Goal: Task Accomplishment & Management: Manage account settings

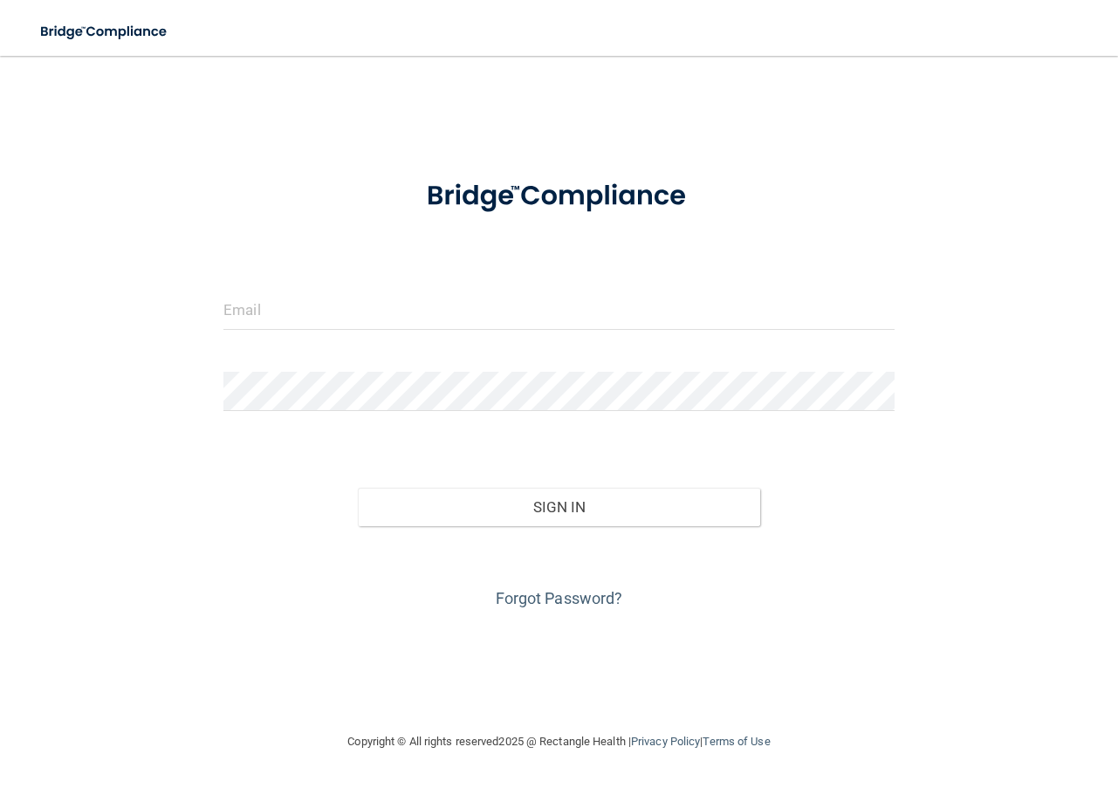
click at [884, 311] on keeper-lock "Open Keeper Popup" at bounding box center [881, 309] width 21 height 21
click at [856, 313] on input "email" at bounding box center [559, 310] width 671 height 39
type input "[EMAIL_ADDRESS][DOMAIN_NAME]"
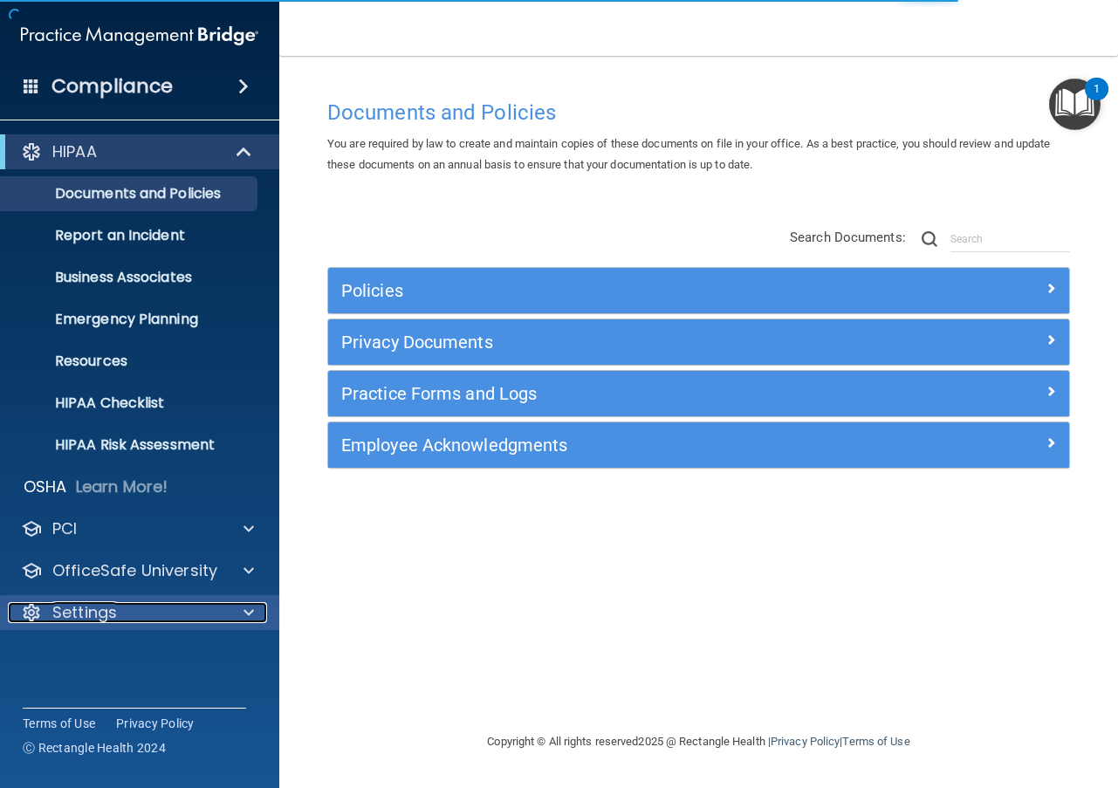
click at [245, 609] on span at bounding box center [249, 612] width 10 height 21
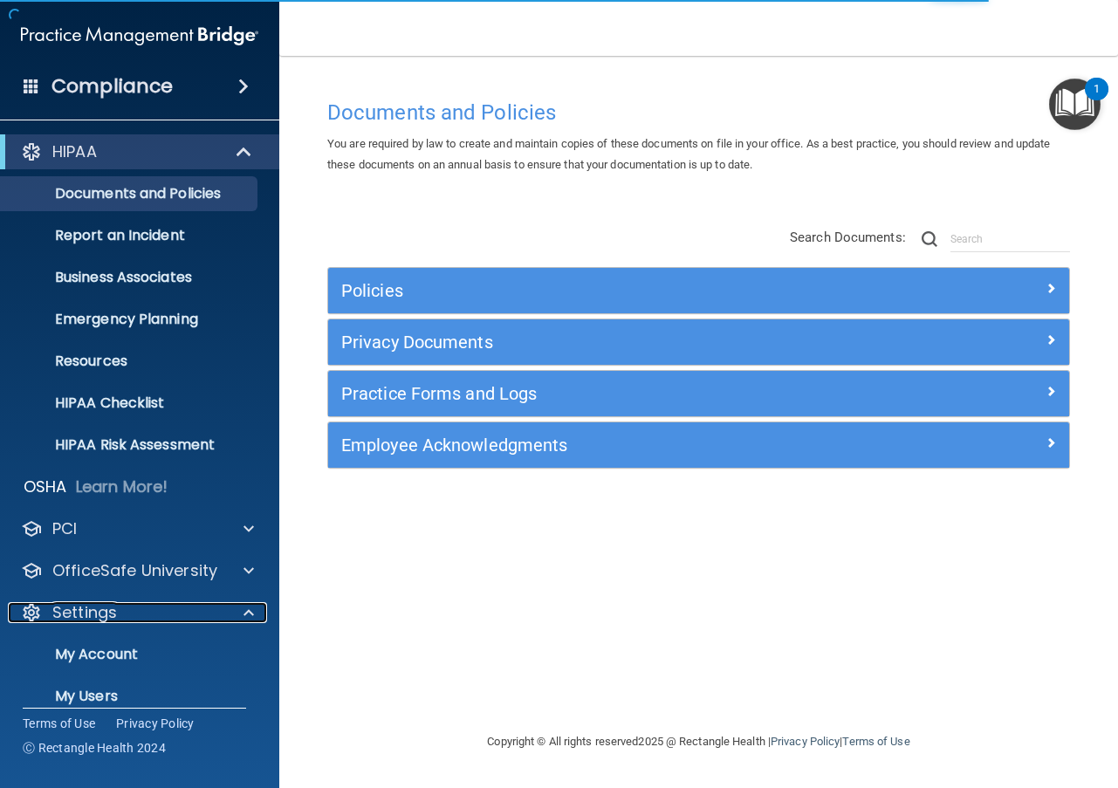
scroll to position [104, 0]
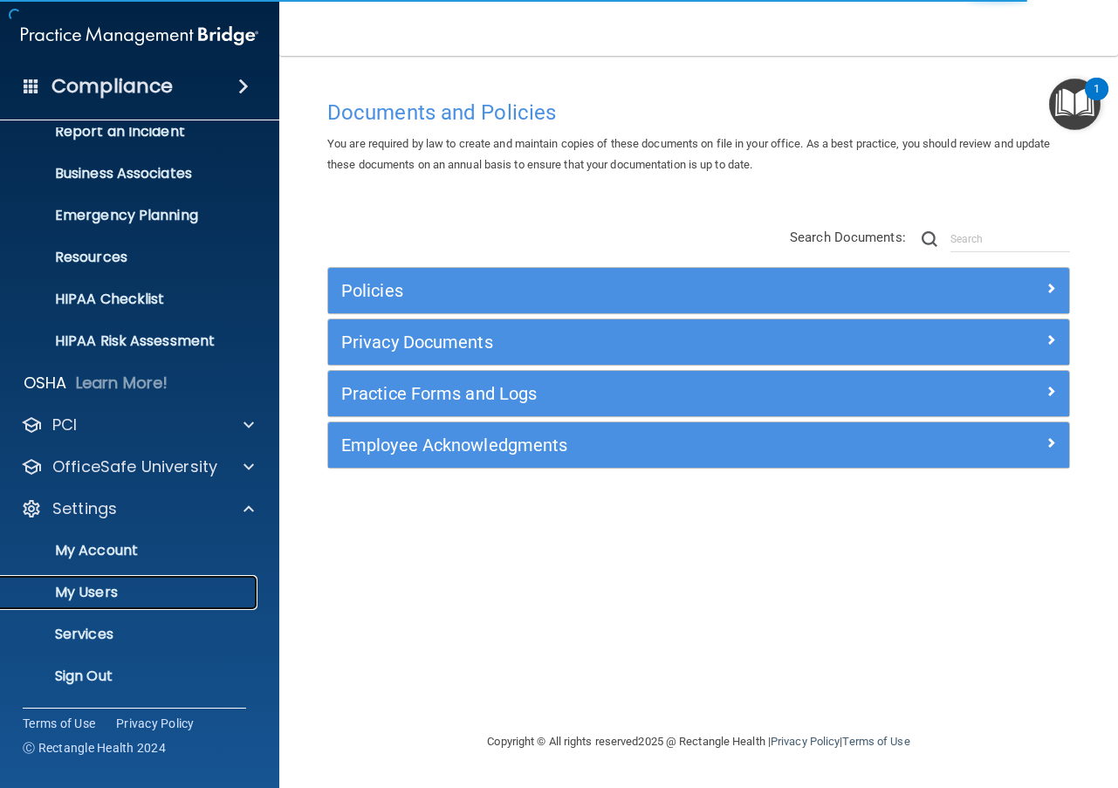
click at [107, 595] on p "My Users" at bounding box center [130, 592] width 238 height 17
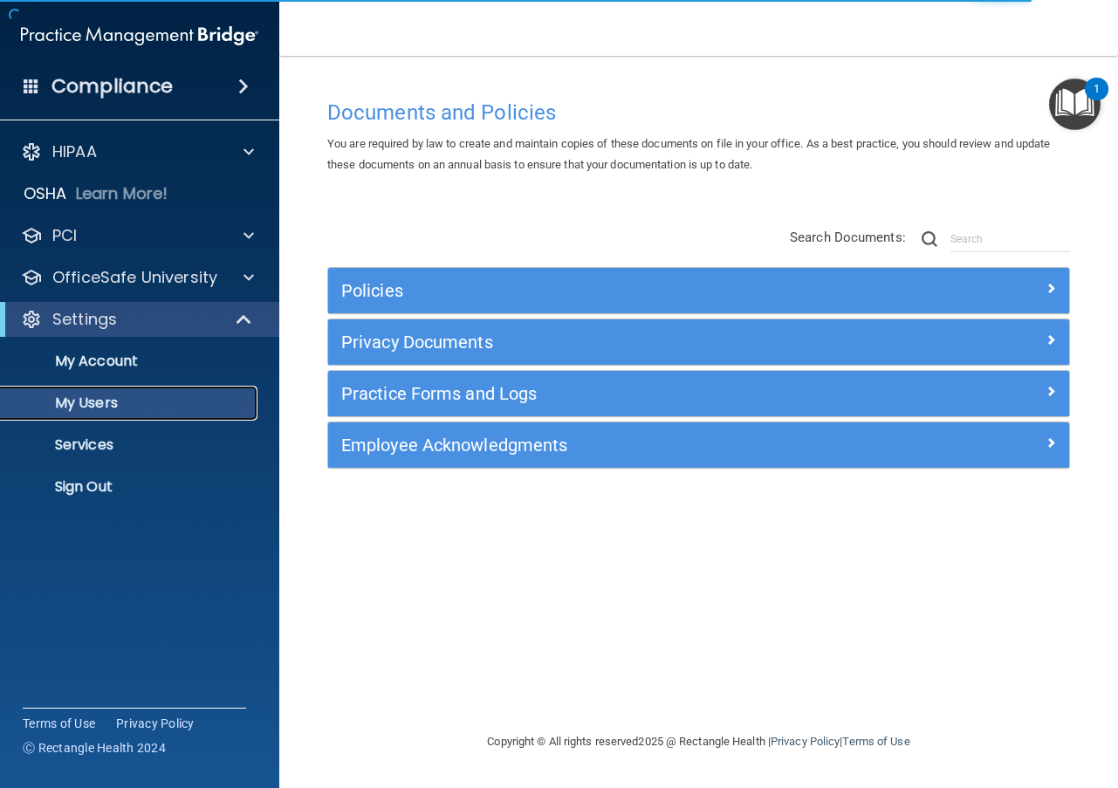
select select "20"
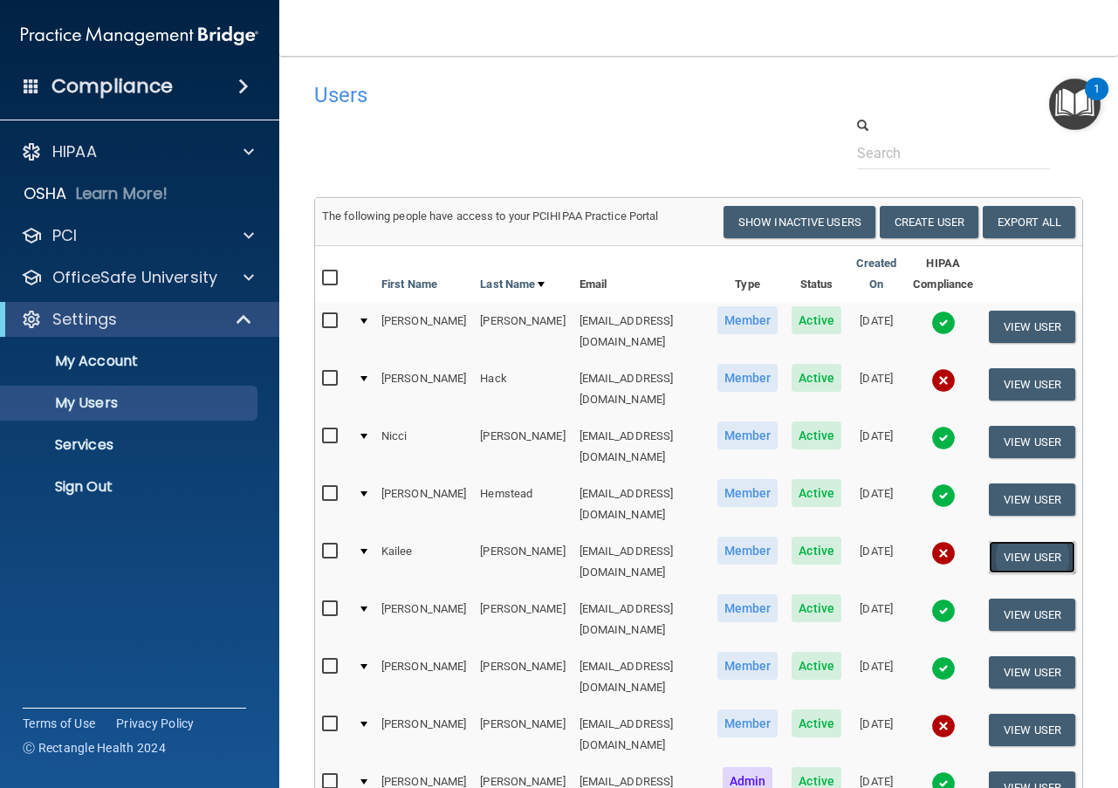
click at [1014, 541] on button "View User" at bounding box center [1032, 557] width 86 height 32
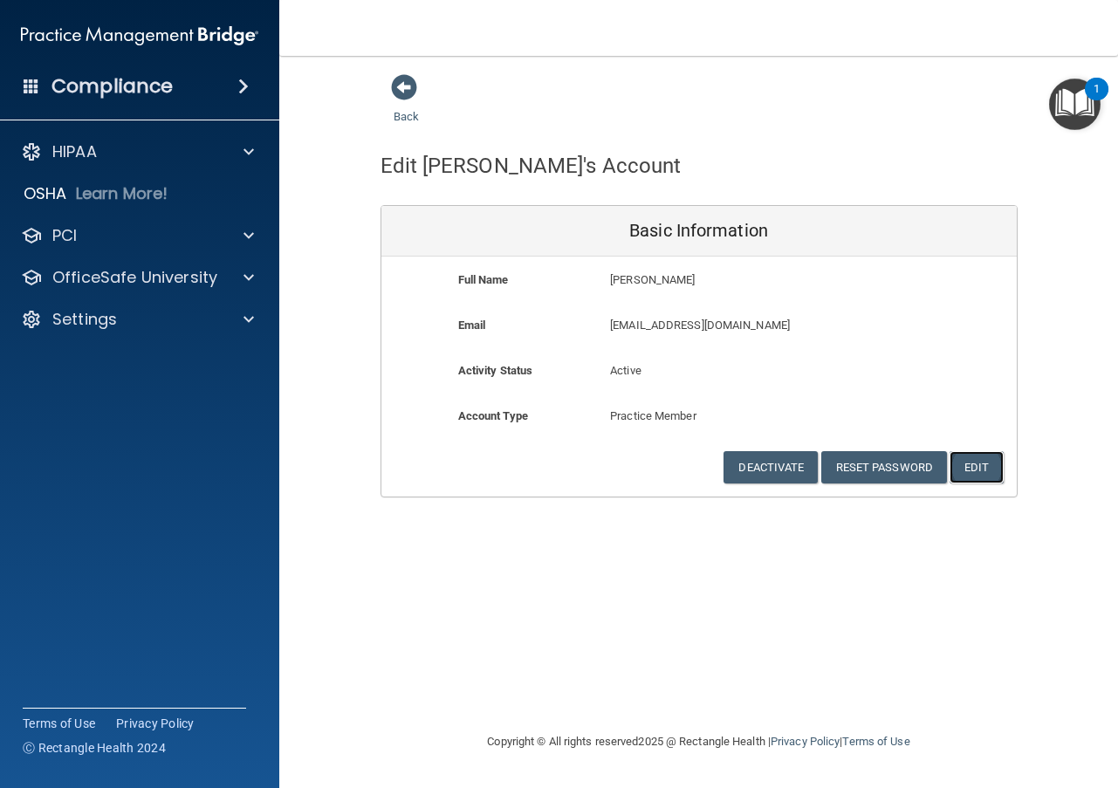
click at [964, 458] on button "Edit" at bounding box center [976, 467] width 53 height 32
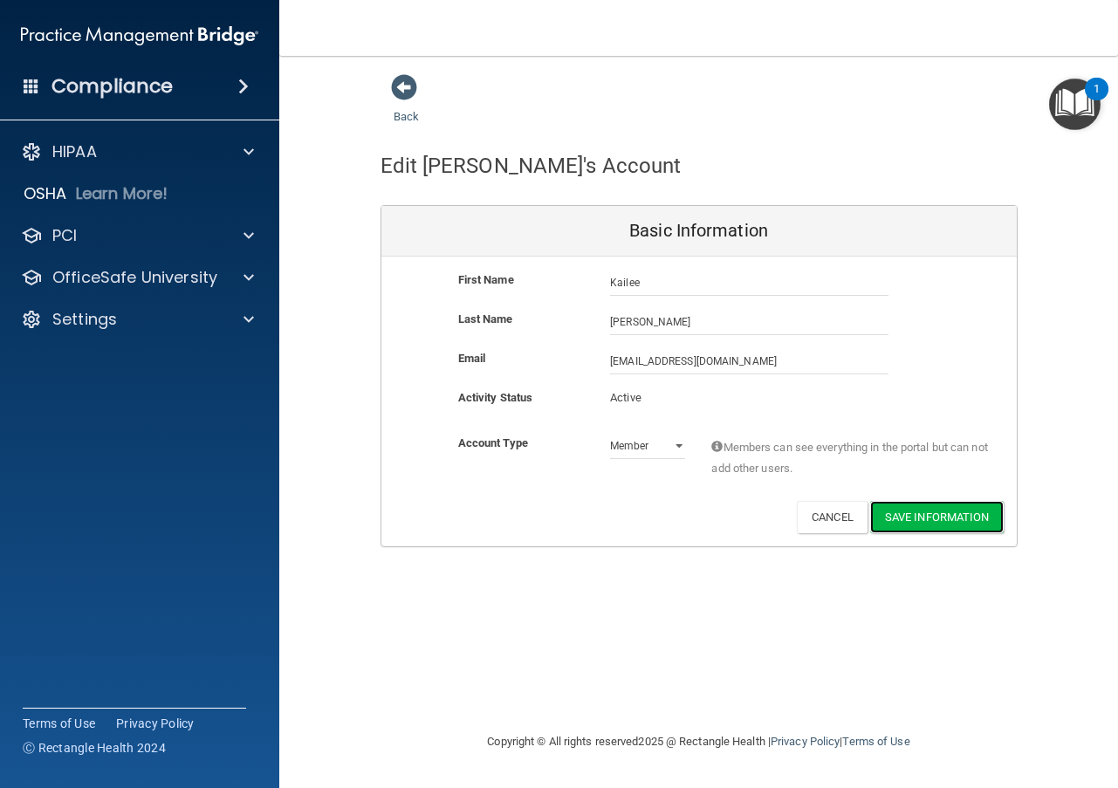
click at [935, 519] on button "Save Information" at bounding box center [937, 517] width 134 height 32
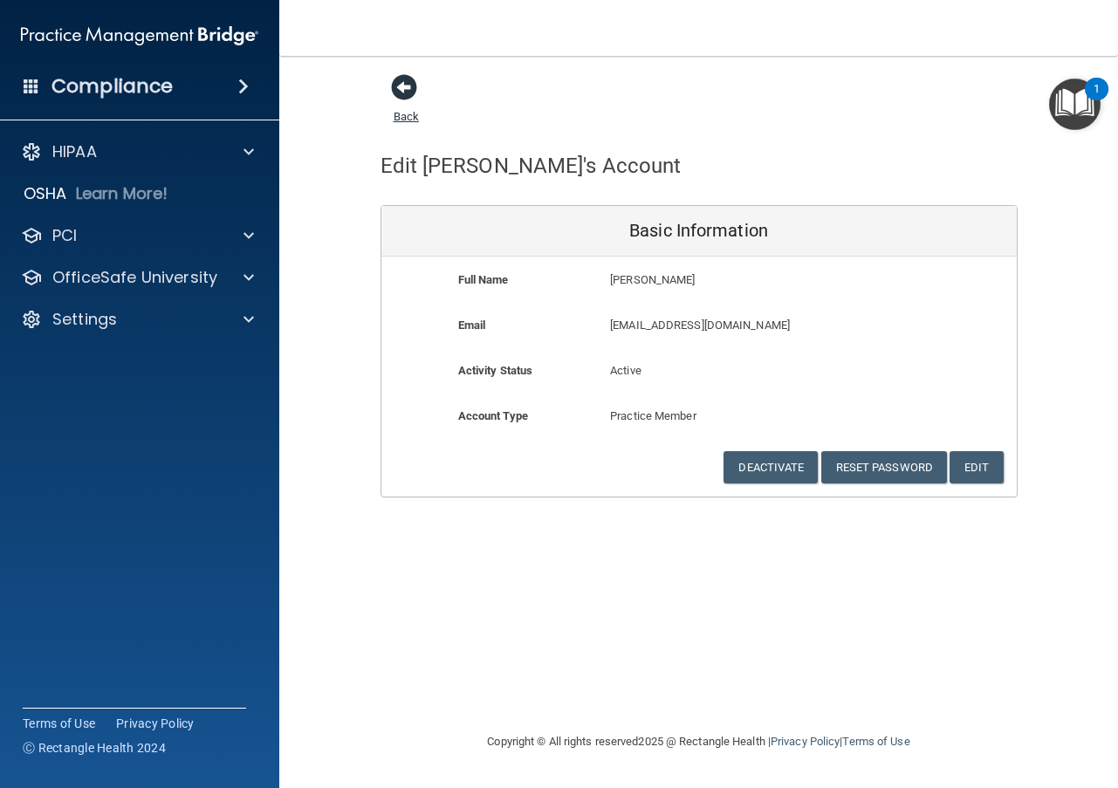
click at [399, 92] on span at bounding box center [404, 87] width 26 height 26
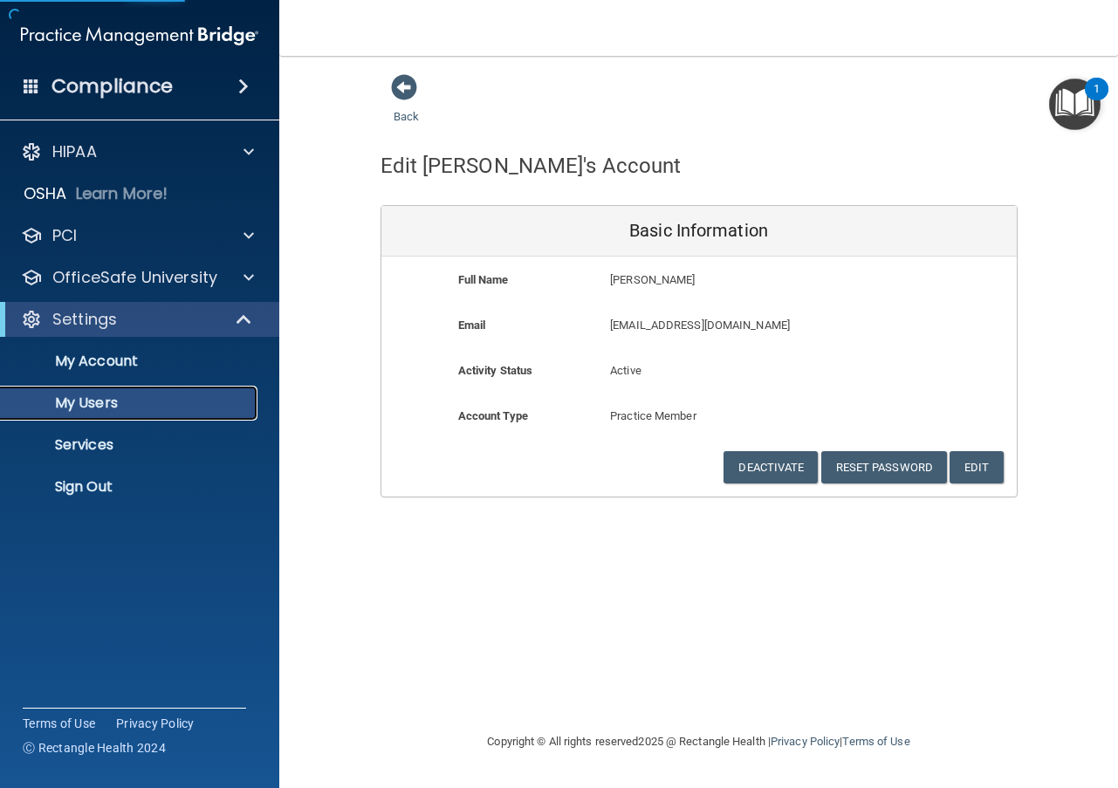
click at [90, 399] on p "My Users" at bounding box center [130, 403] width 238 height 17
select select "20"
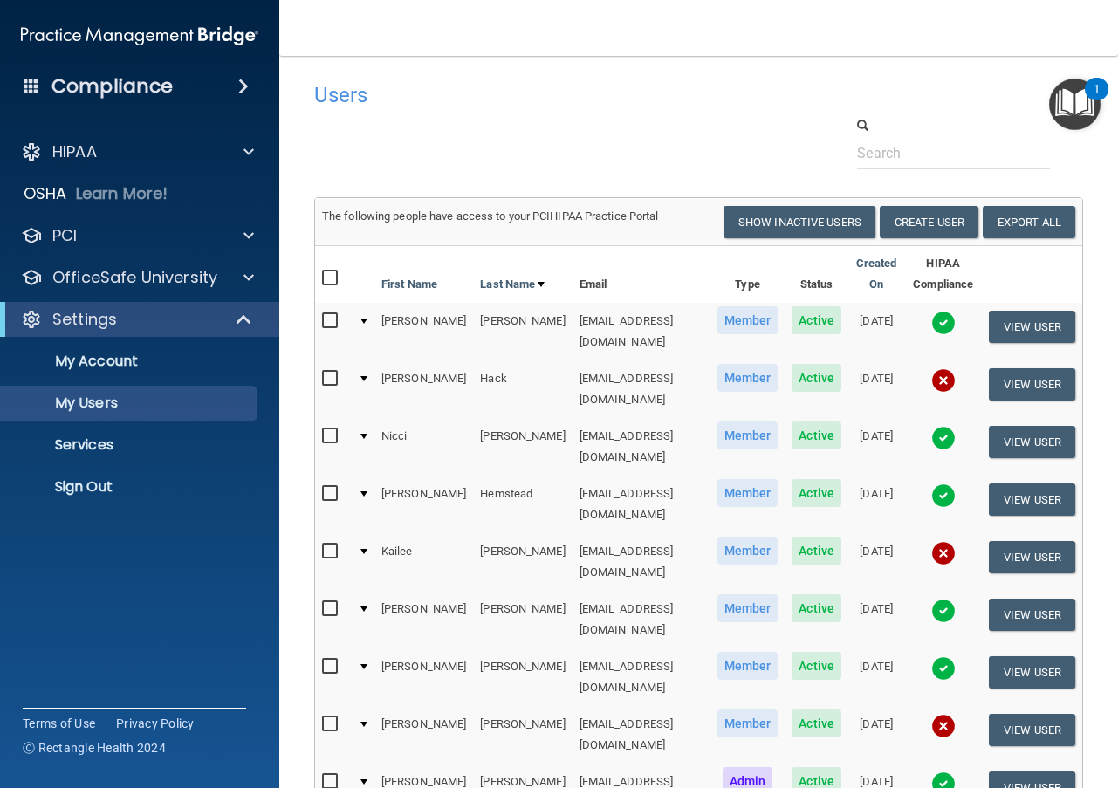
click at [933, 541] on img at bounding box center [944, 553] width 24 height 24
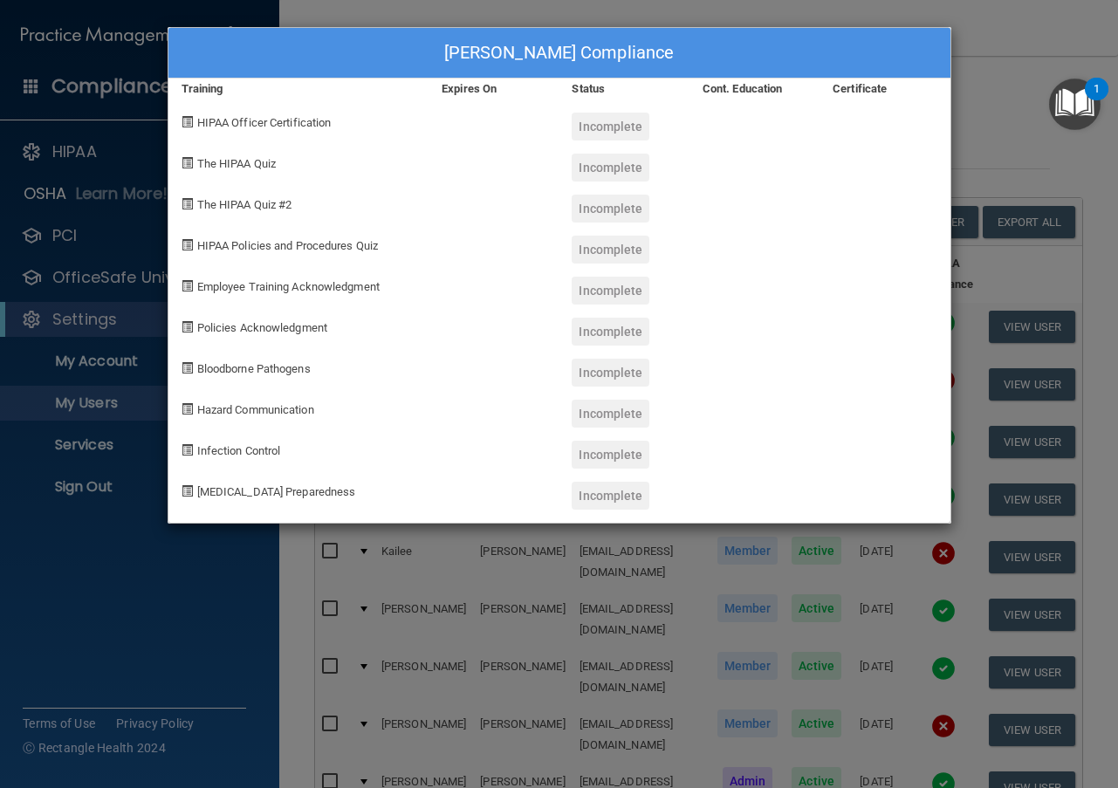
click at [1001, 74] on div "[PERSON_NAME] Compliance Training Expires On Status Cont. Education Certificate…" at bounding box center [559, 394] width 1118 height 788
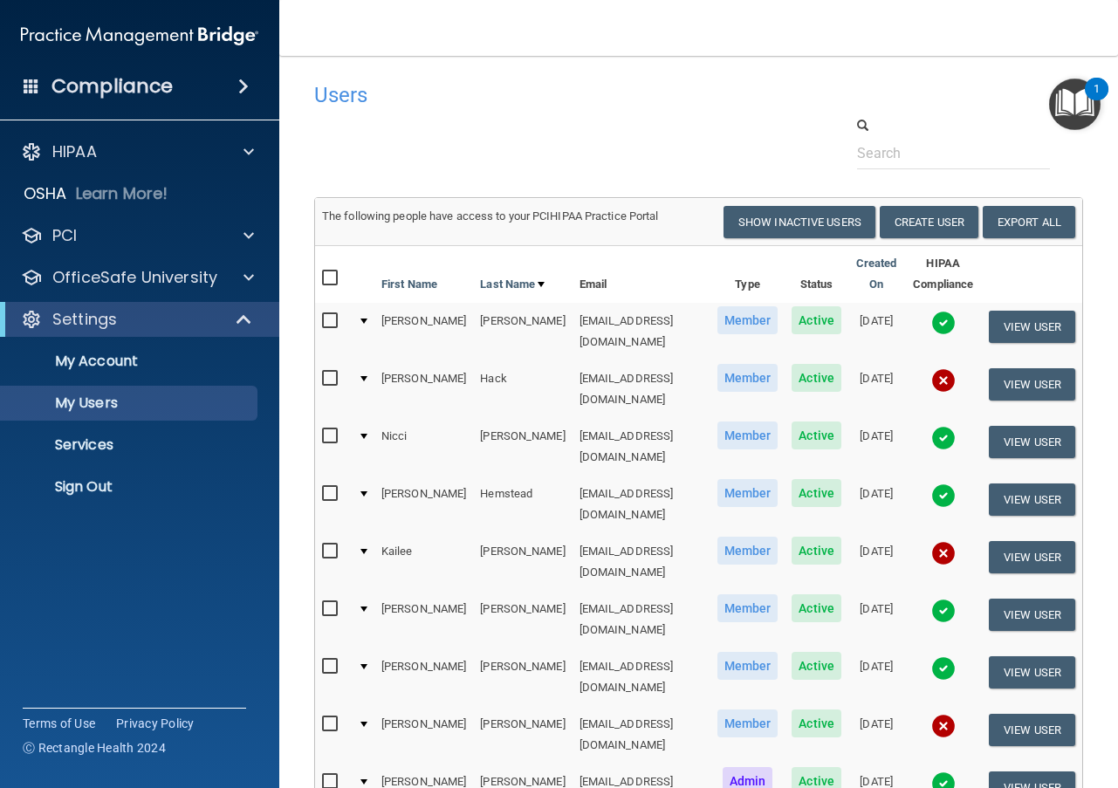
click at [328, 545] on input "checkbox" at bounding box center [332, 552] width 20 height 14
checkbox input "true"
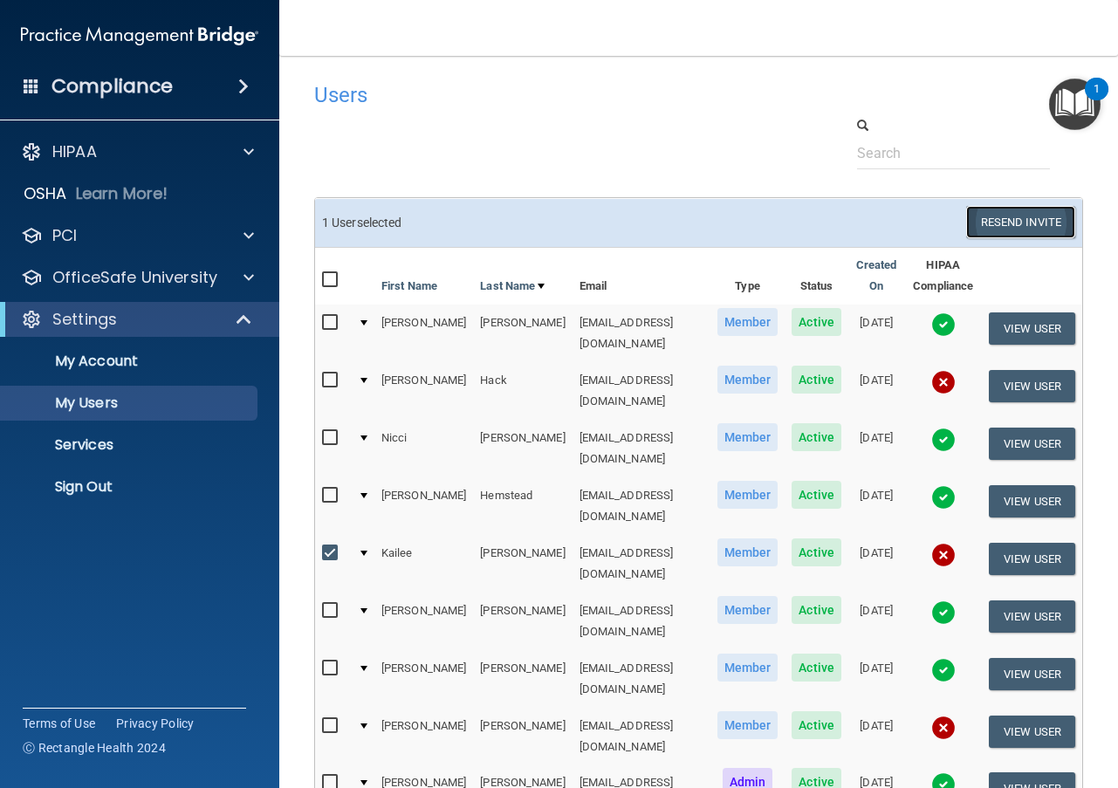
click at [1013, 223] on button "Resend Invite" at bounding box center [1020, 222] width 109 height 32
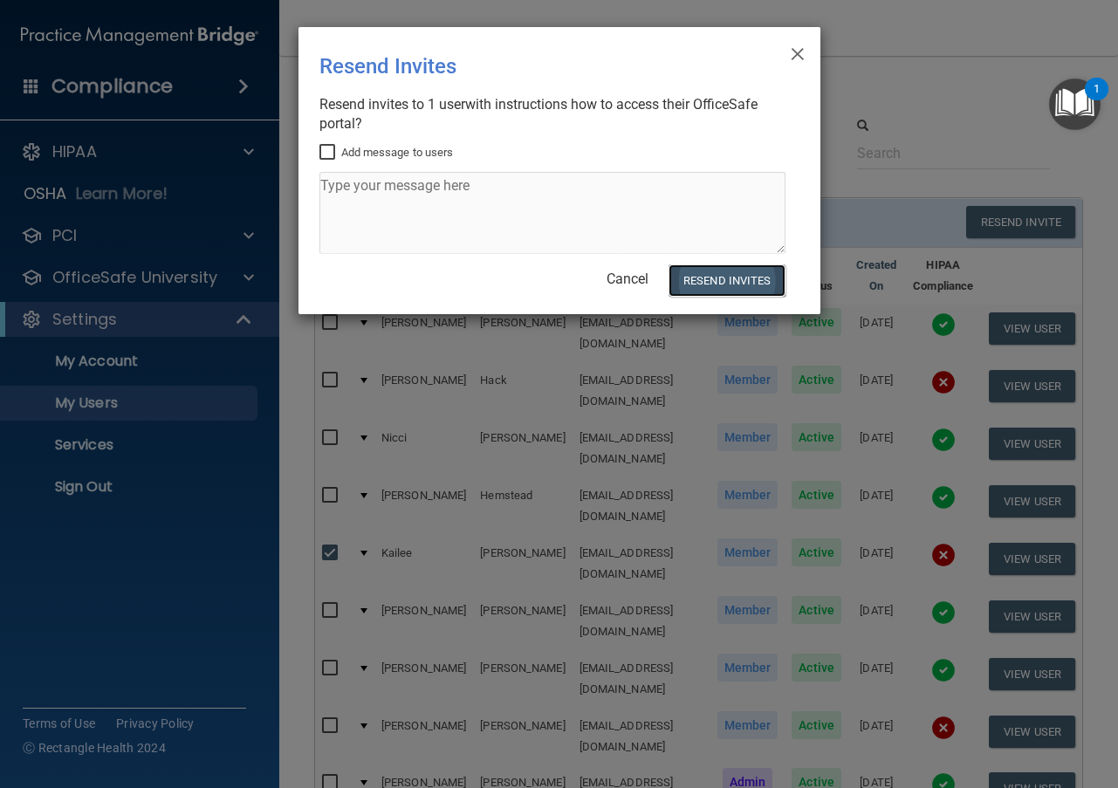
click at [759, 283] on button "Resend Invites" at bounding box center [727, 281] width 116 height 32
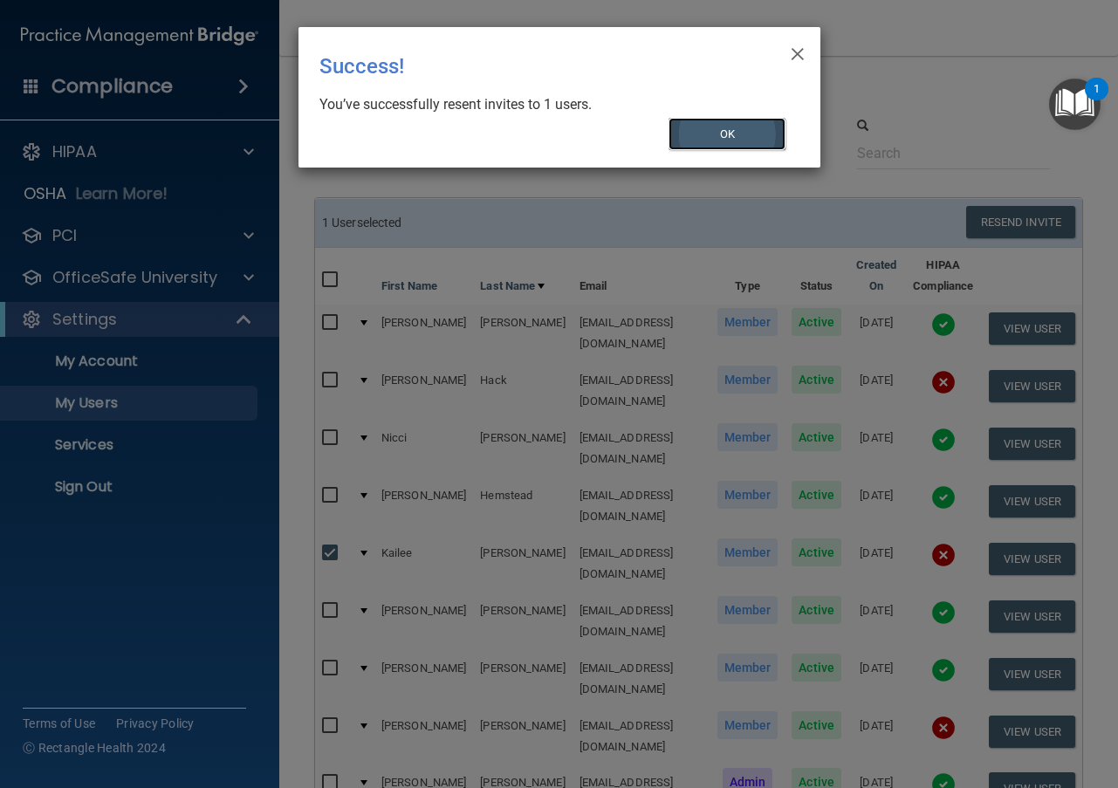
click at [732, 127] on button "OK" at bounding box center [727, 134] width 117 height 32
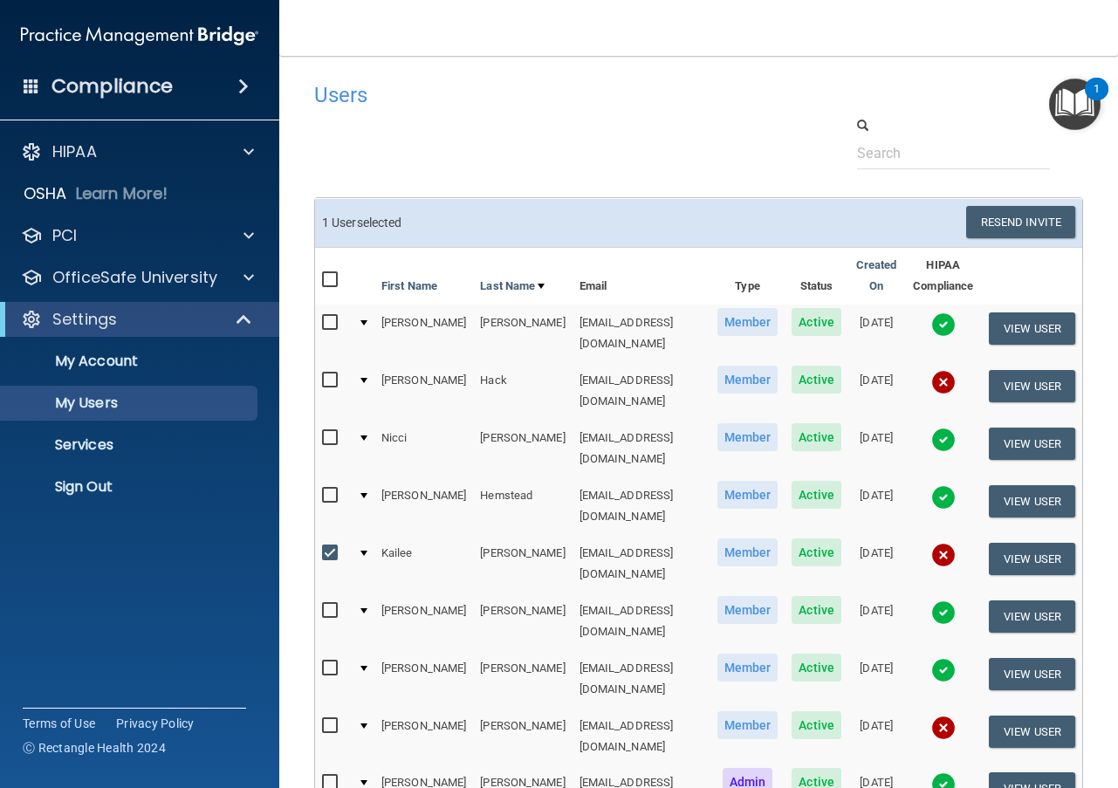
click at [932, 716] on img at bounding box center [944, 728] width 24 height 24
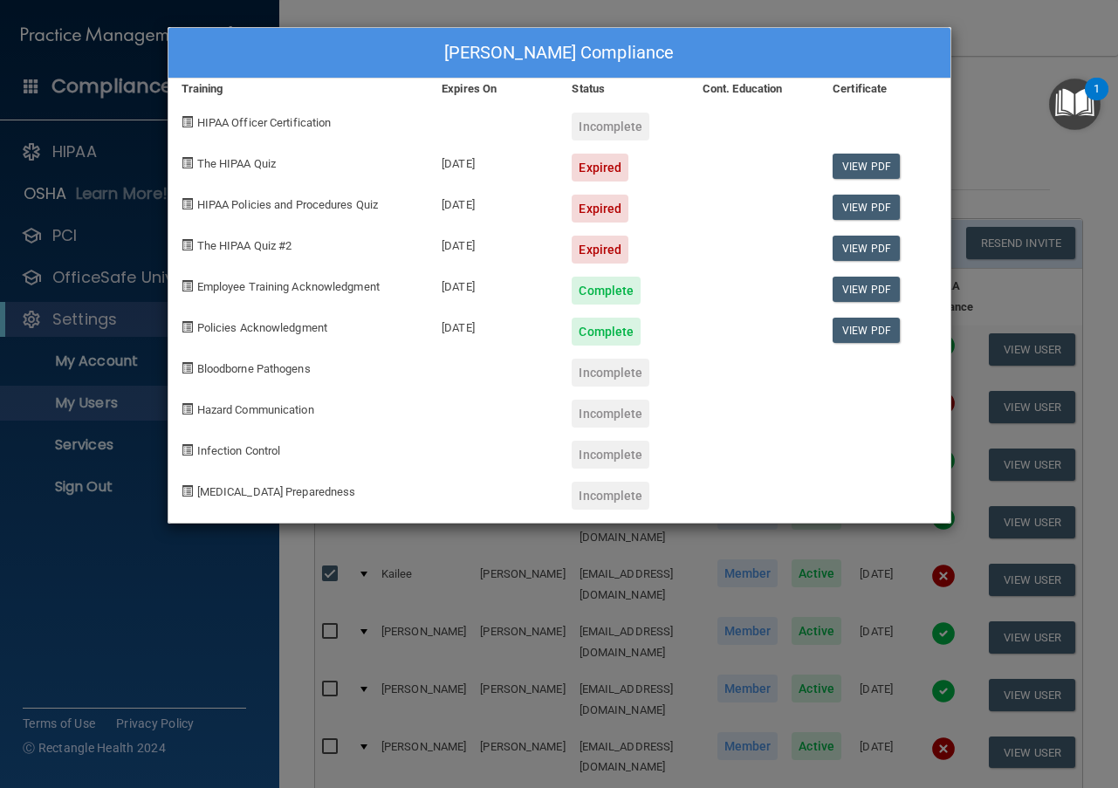
click at [1009, 38] on div "[PERSON_NAME] Compliance Training Expires On Status Cont. Education Certificate…" at bounding box center [559, 394] width 1118 height 788
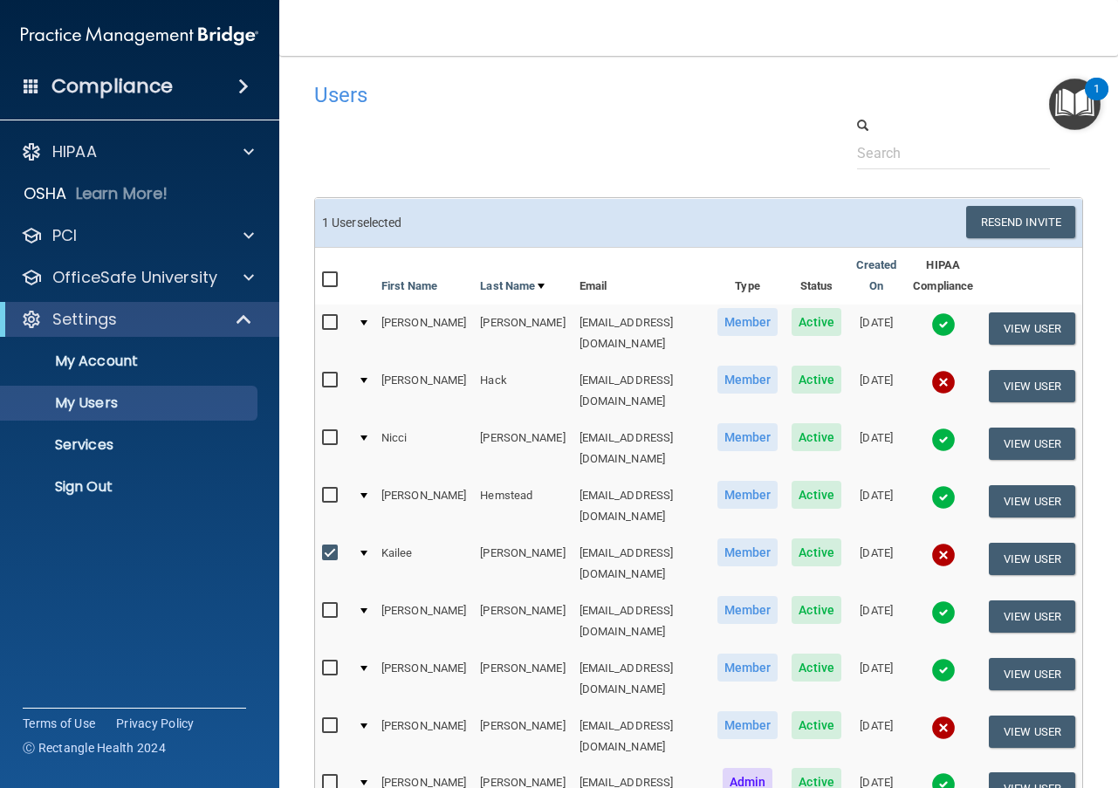
click at [326, 719] on input "checkbox" at bounding box center [332, 726] width 20 height 14
checkbox input "true"
click at [1021, 217] on button "Resend Invite" at bounding box center [1020, 222] width 109 height 32
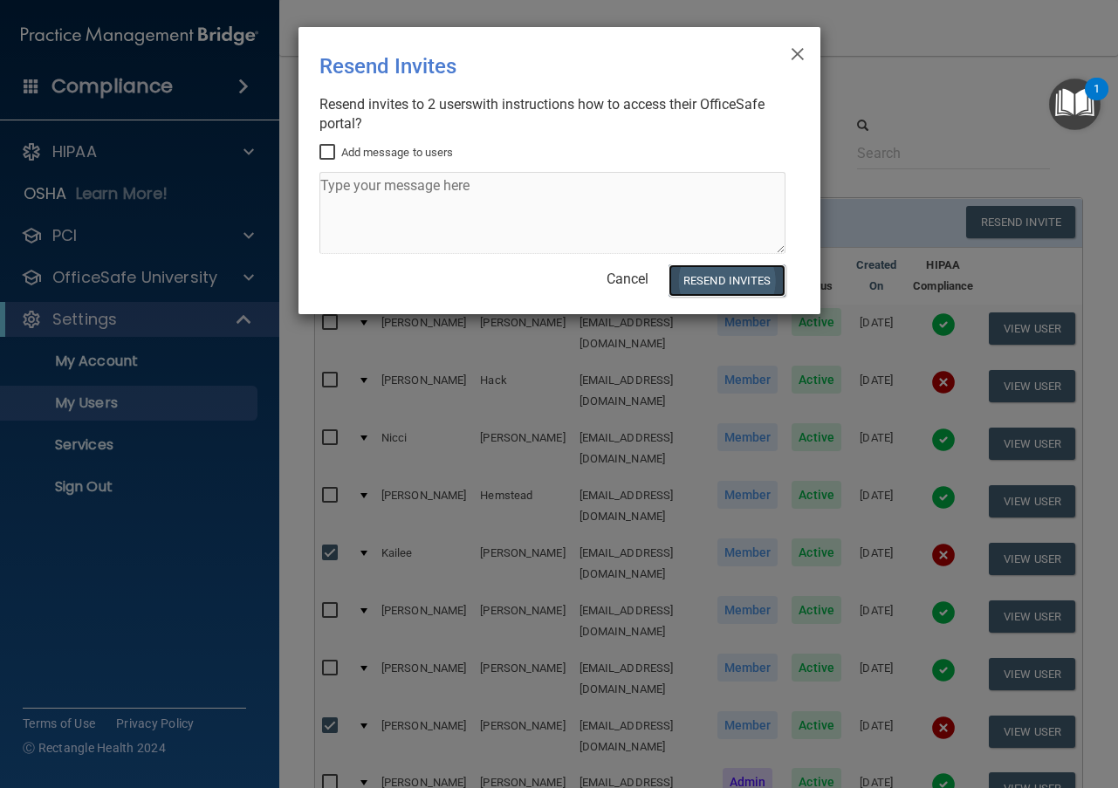
click at [760, 279] on button "Resend Invites" at bounding box center [727, 281] width 116 height 32
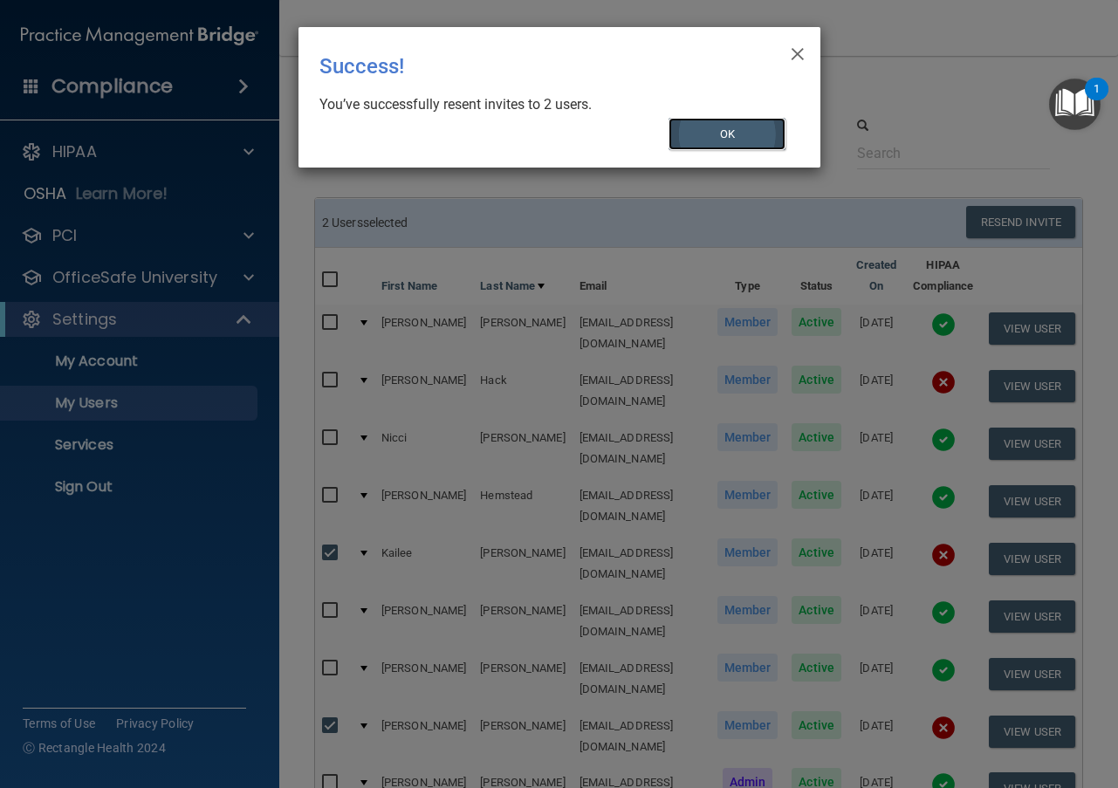
click at [719, 133] on button "OK" at bounding box center [727, 134] width 117 height 32
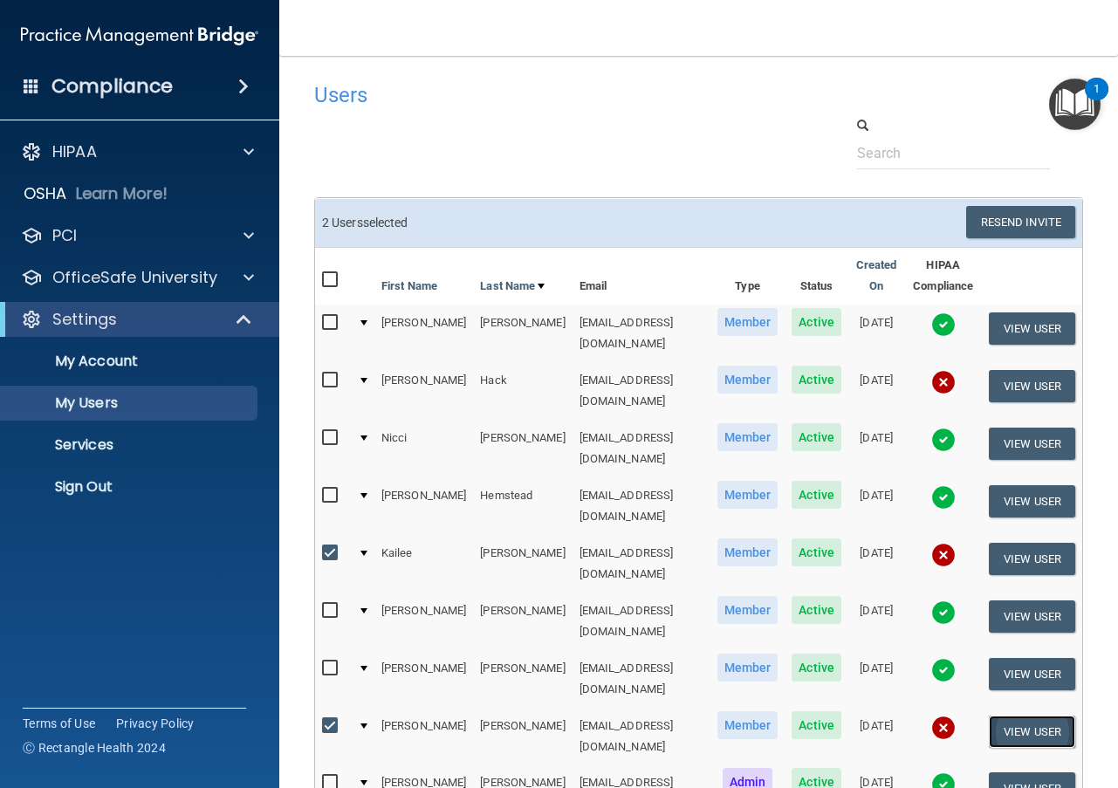
click at [1022, 716] on button "View User" at bounding box center [1032, 732] width 86 height 32
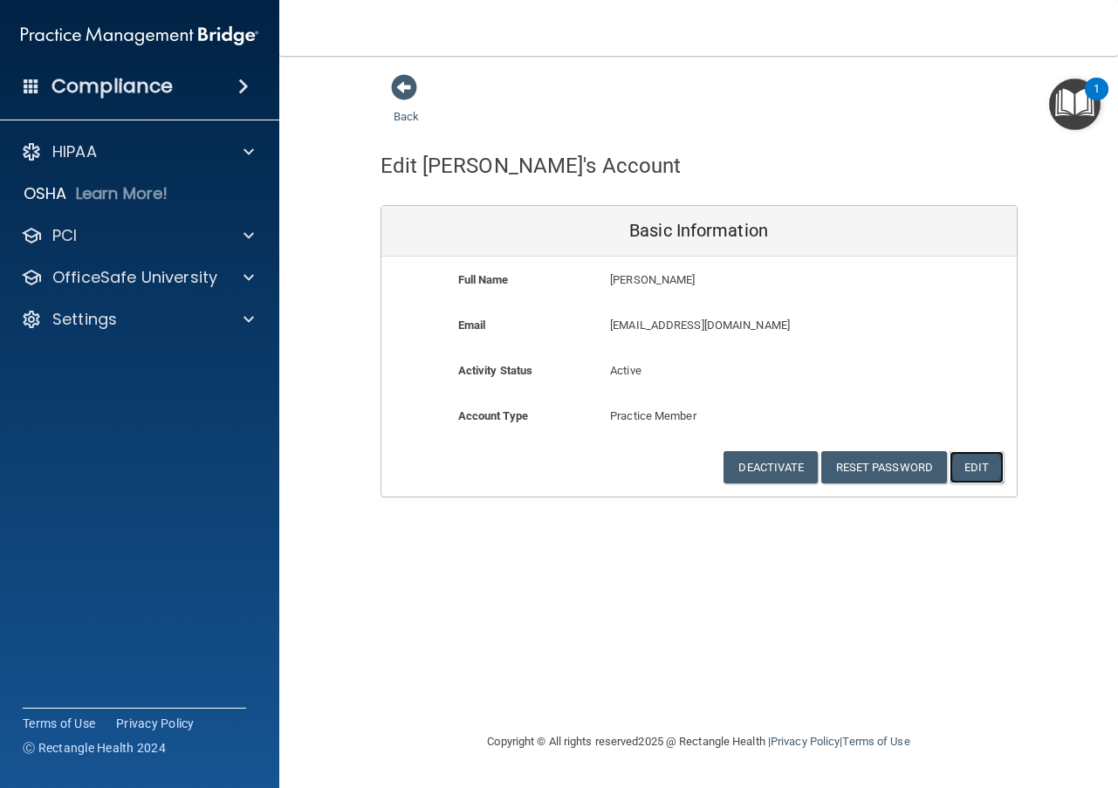
click at [986, 464] on button "Edit" at bounding box center [976, 467] width 53 height 32
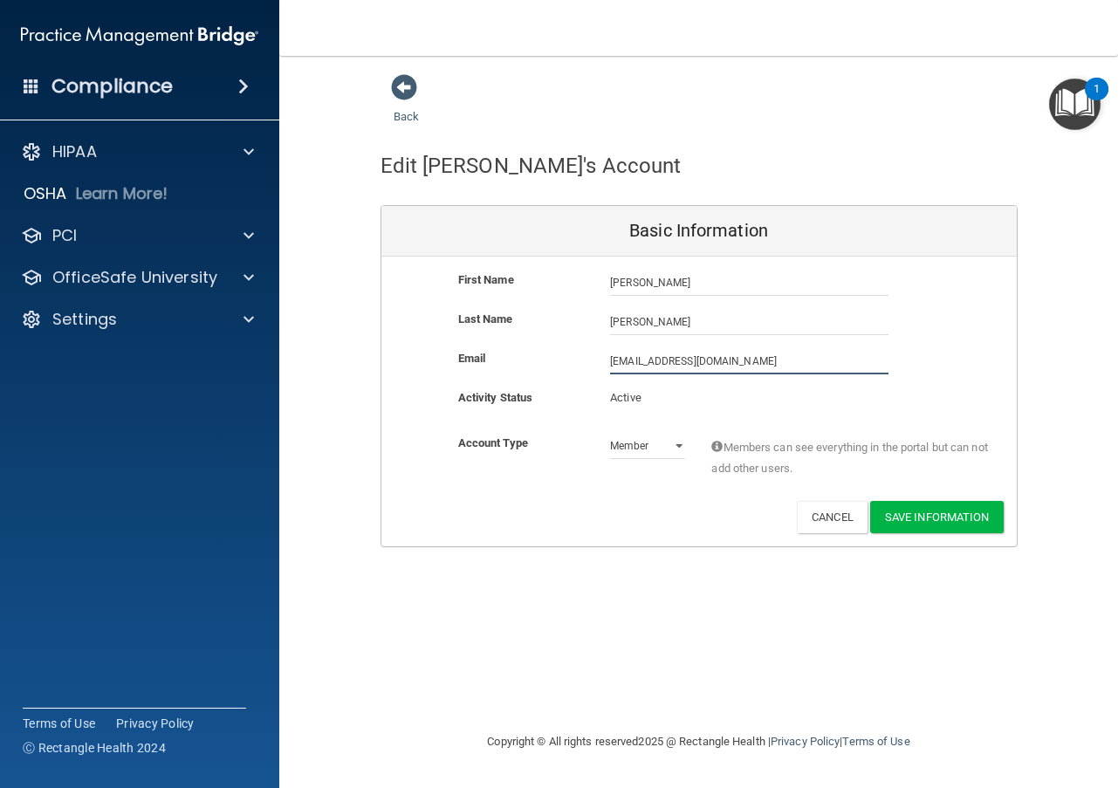
drag, startPoint x: 735, startPoint y: 364, endPoint x: 512, endPoint y: 370, distance: 223.6
click at [512, 370] on div "Email [EMAIL_ADDRESS][DOMAIN_NAME] [EMAIL_ADDRESS][DOMAIN_NAME]" at bounding box center [700, 361] width 636 height 26
type input "[EMAIL_ADDRESS][DOMAIN_NAME]"
click at [939, 518] on button "Save Information" at bounding box center [937, 521] width 134 height 32
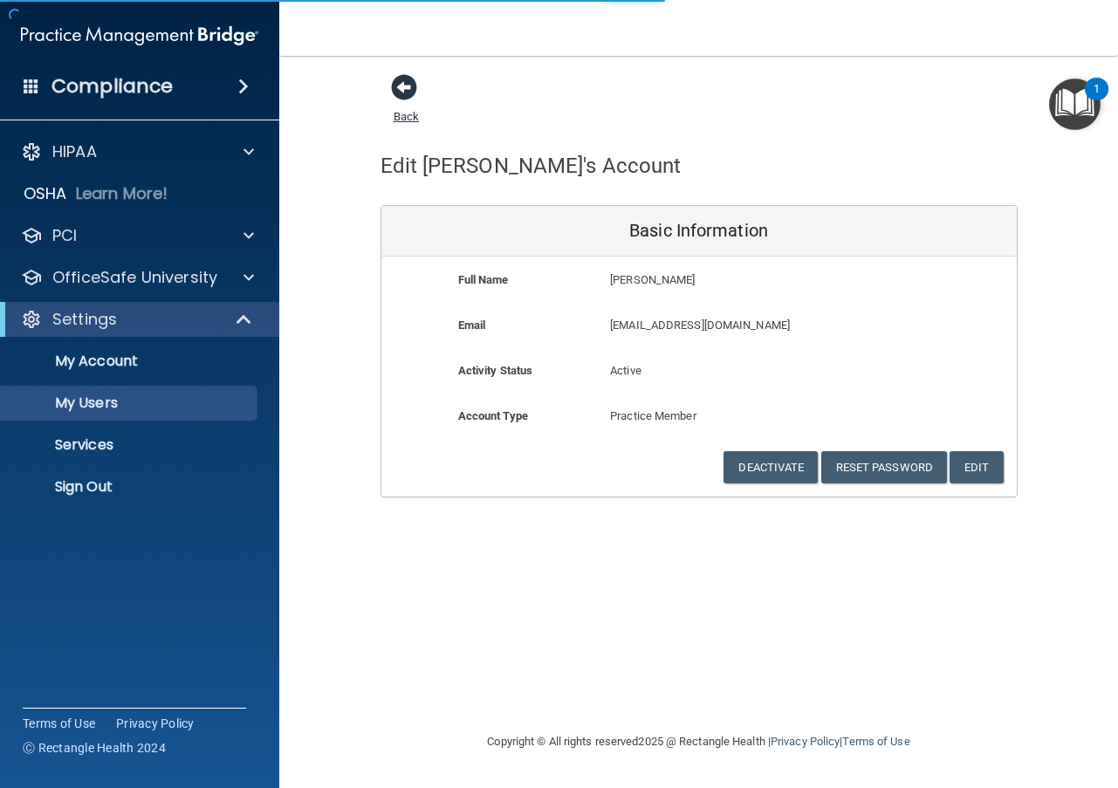
select select "20"
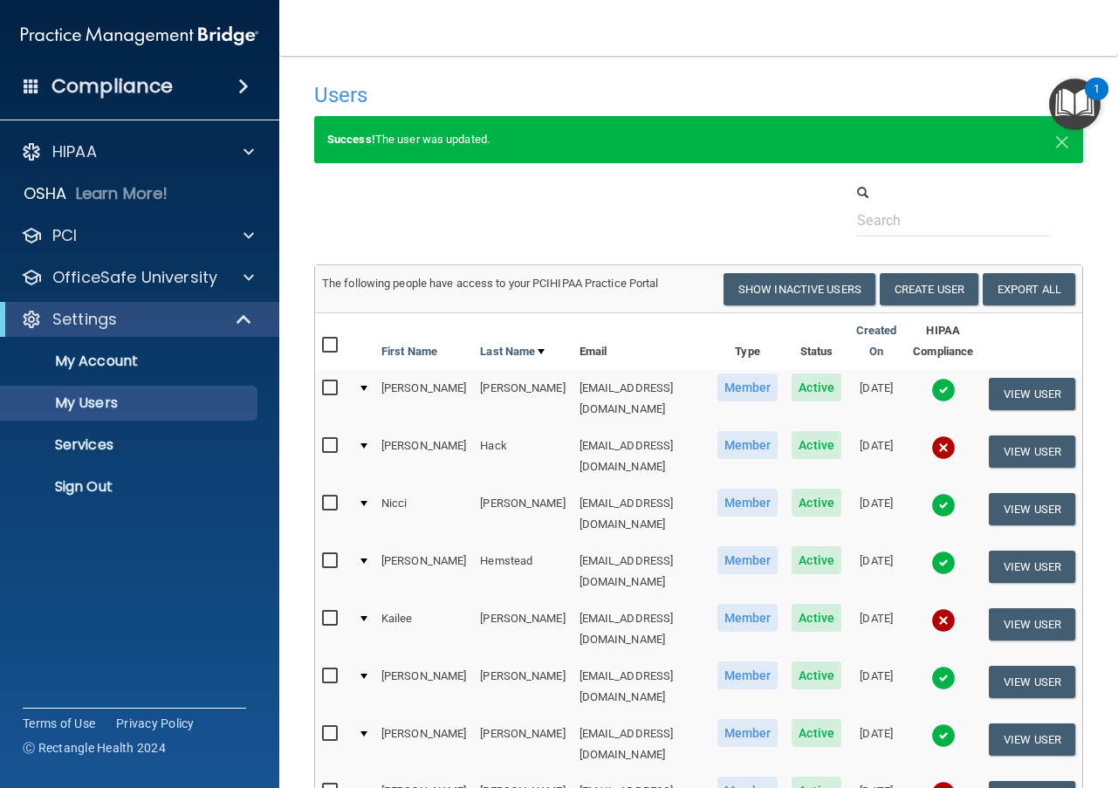
click at [326, 785] on input "checkbox" at bounding box center [332, 792] width 20 height 14
checkbox input "true"
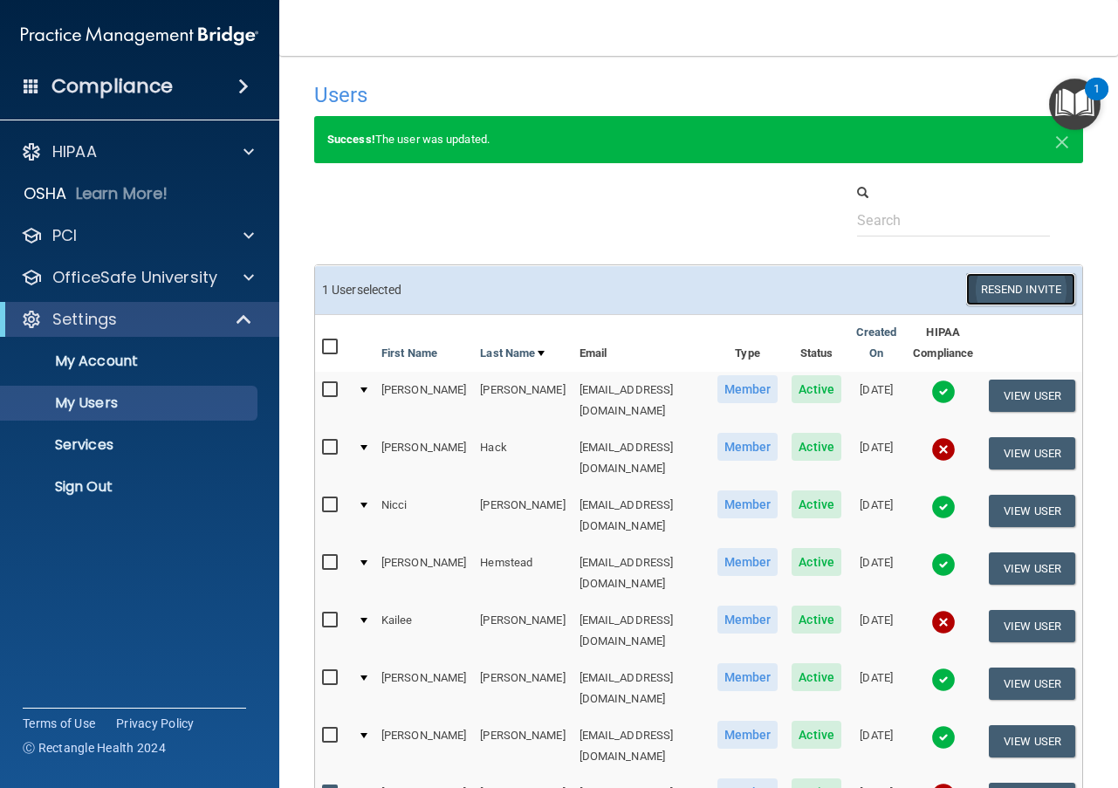
click at [994, 288] on button "Resend Invite" at bounding box center [1020, 289] width 109 height 32
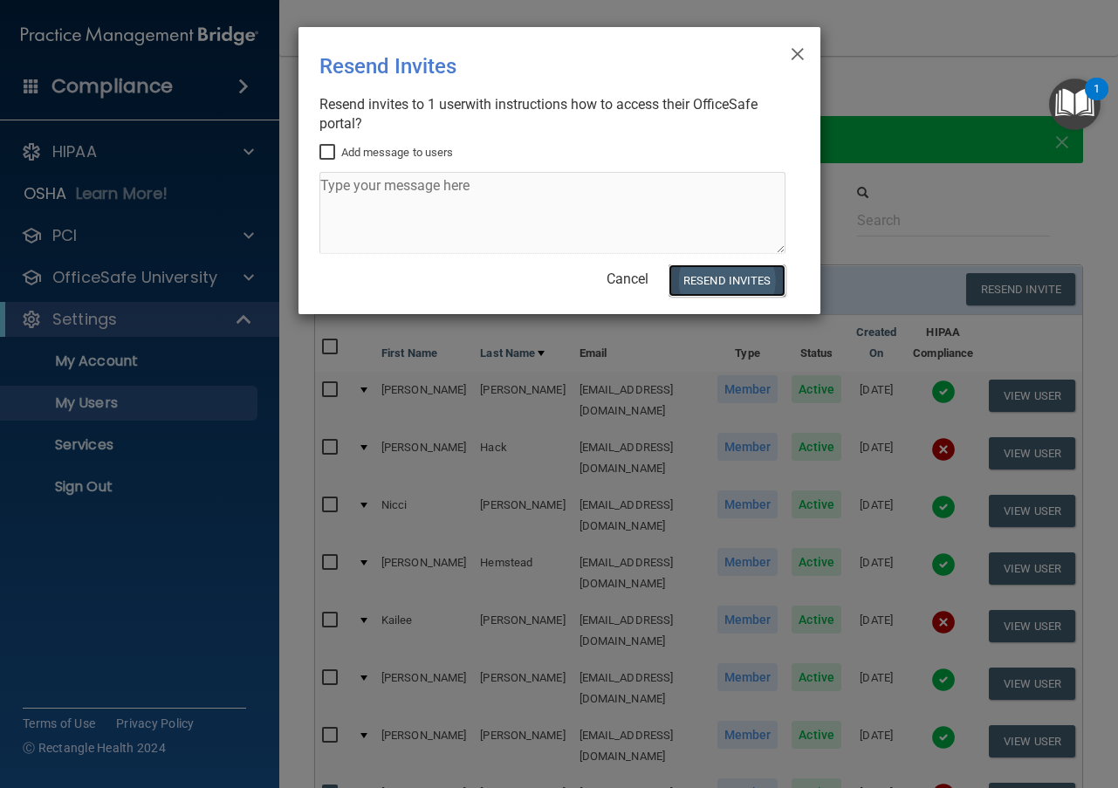
click at [710, 275] on button "Resend Invites" at bounding box center [727, 281] width 116 height 32
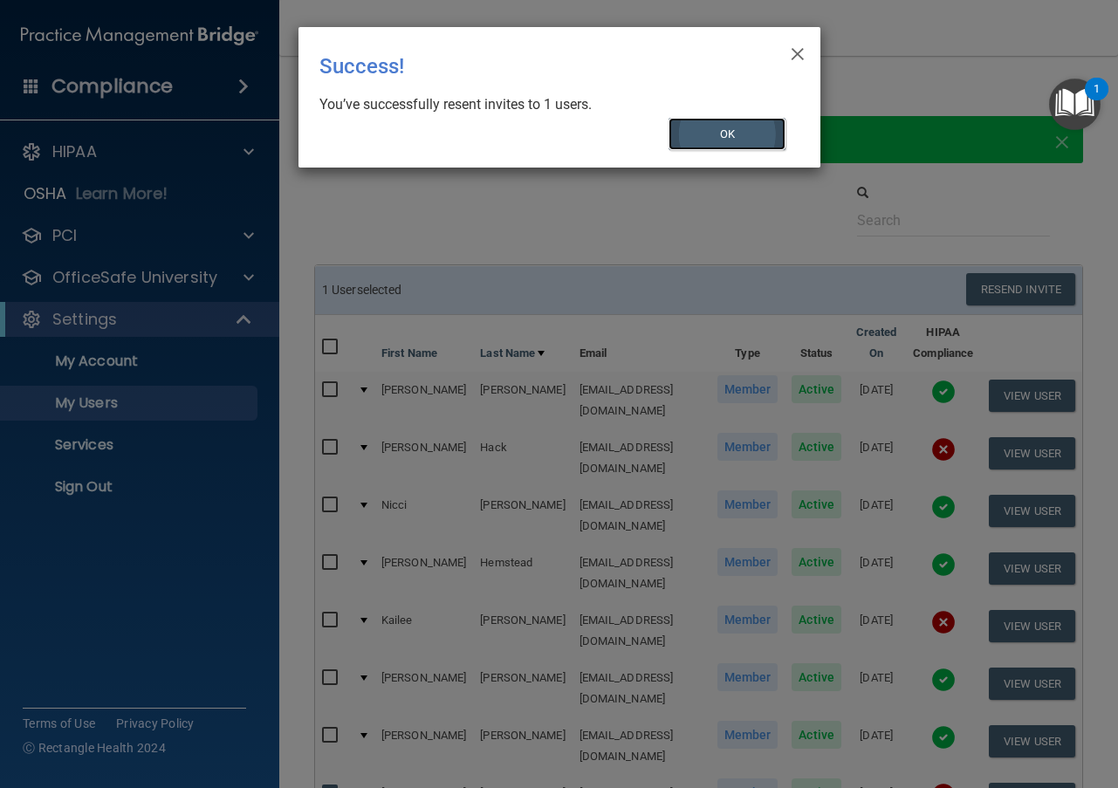
click at [738, 138] on button "OK" at bounding box center [727, 134] width 117 height 32
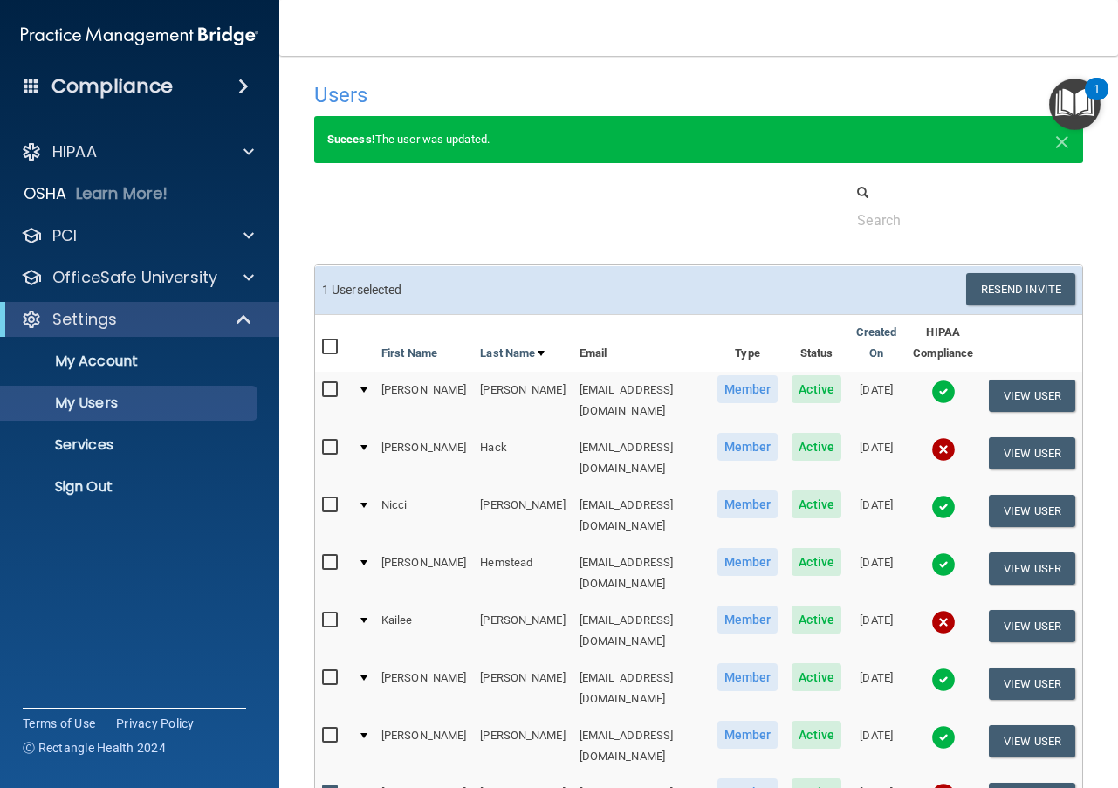
scroll to position [520, 0]
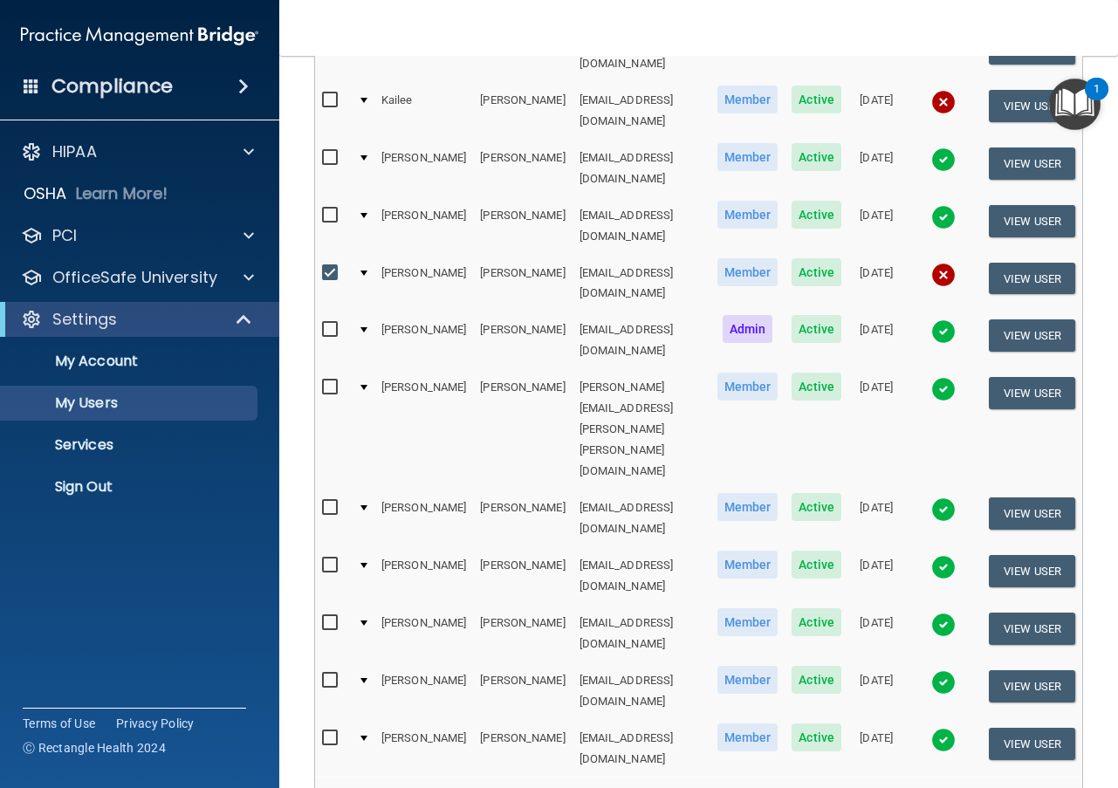
select select "20"
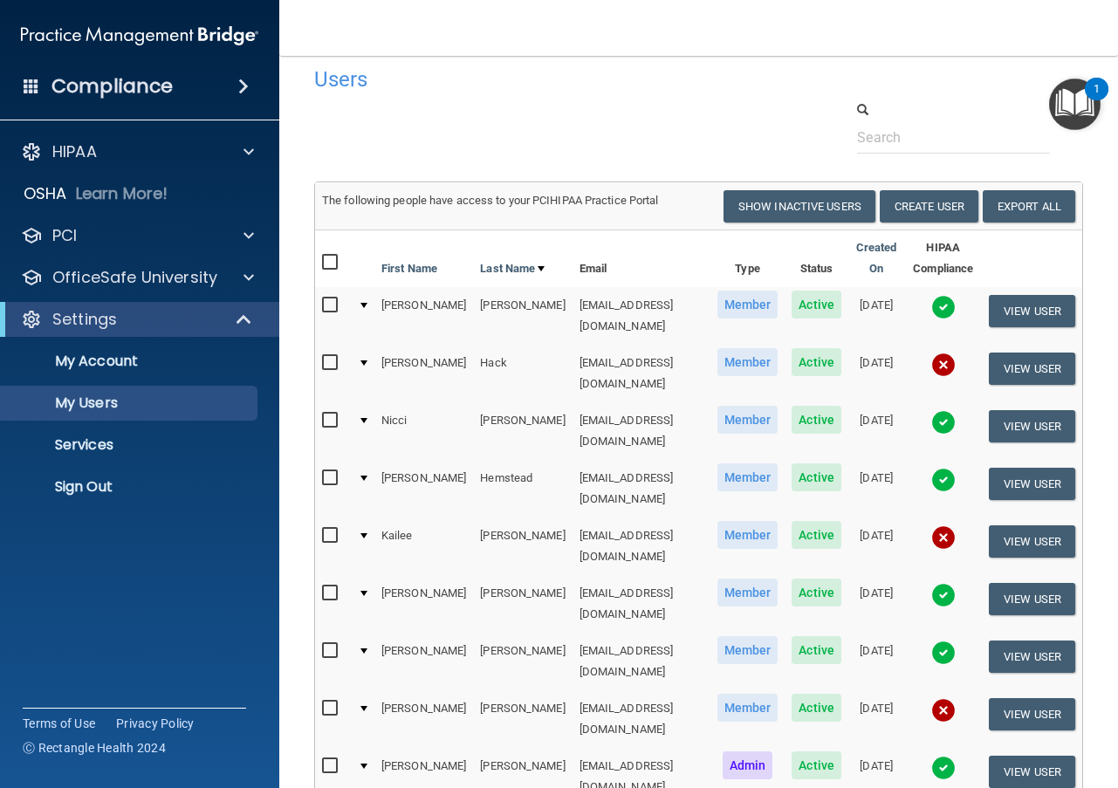
scroll to position [103, 0]
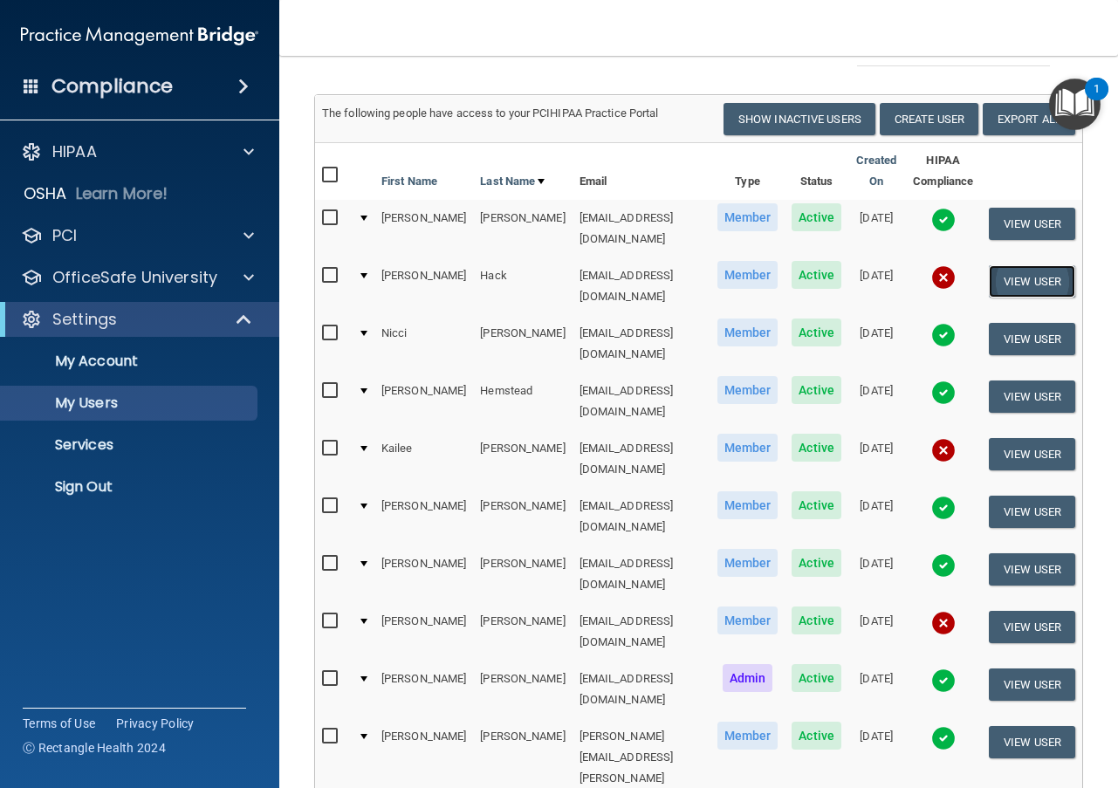
click at [1031, 265] on button "View User" at bounding box center [1032, 281] width 86 height 32
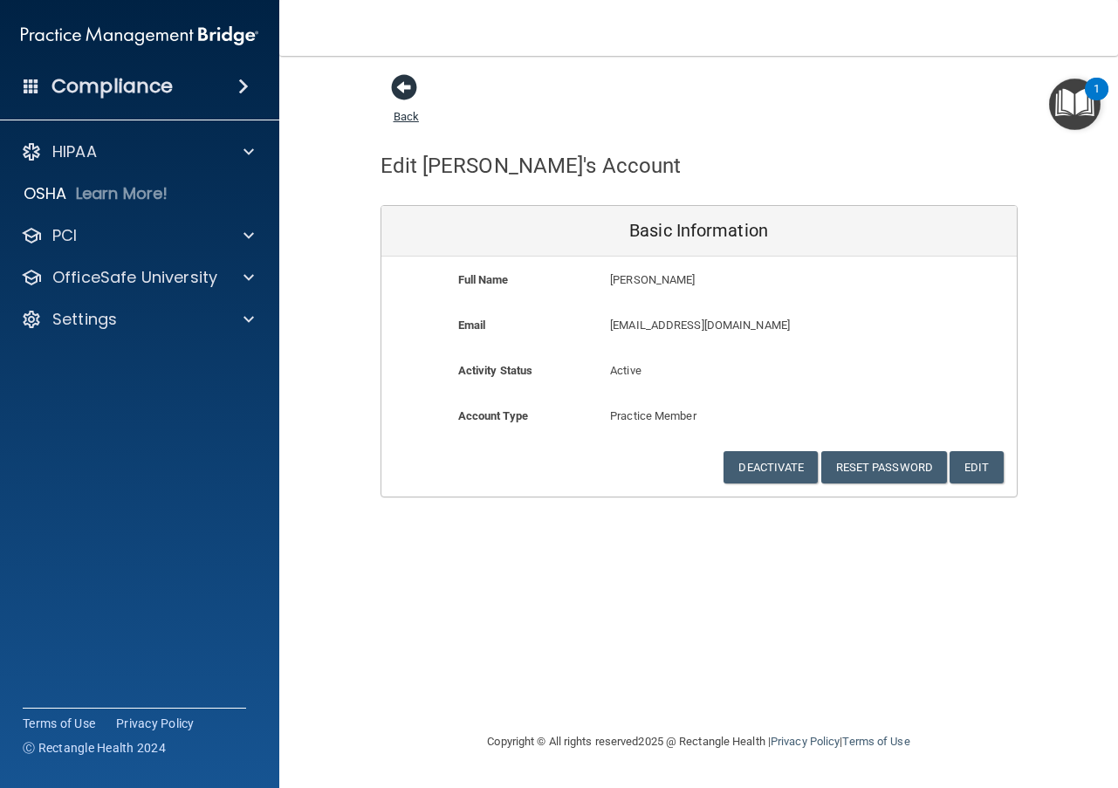
click at [414, 92] on span at bounding box center [404, 87] width 26 height 26
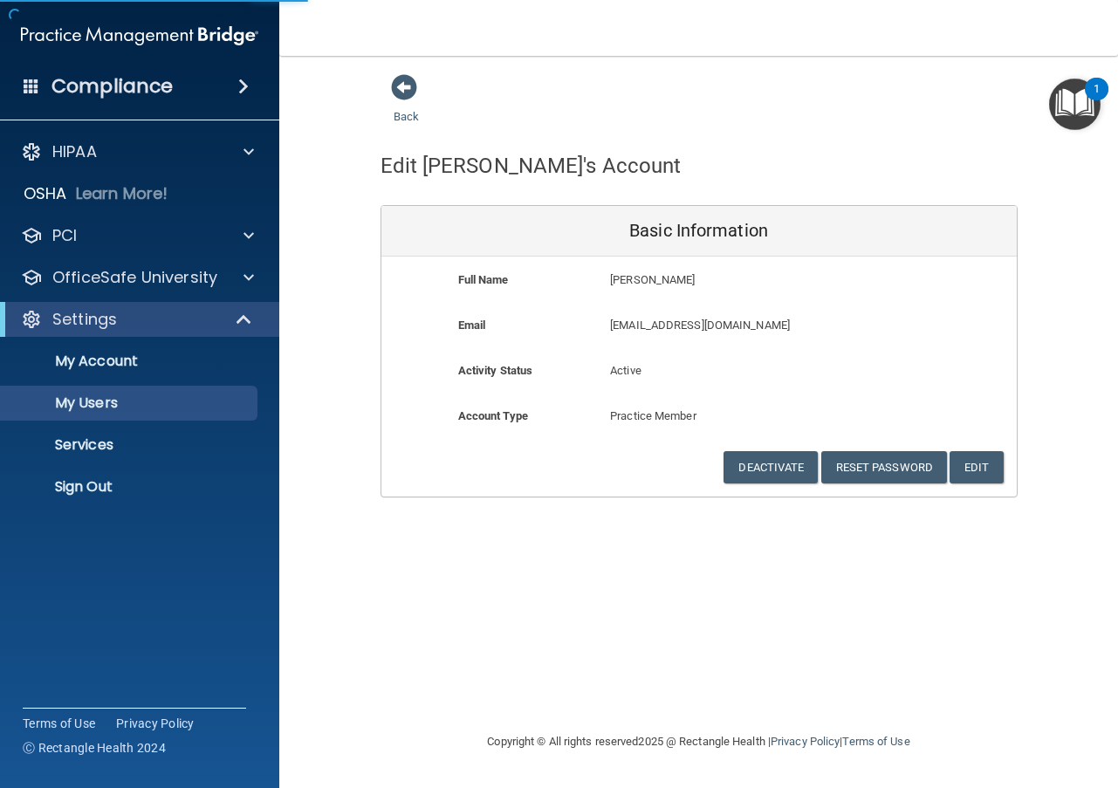
select select "20"
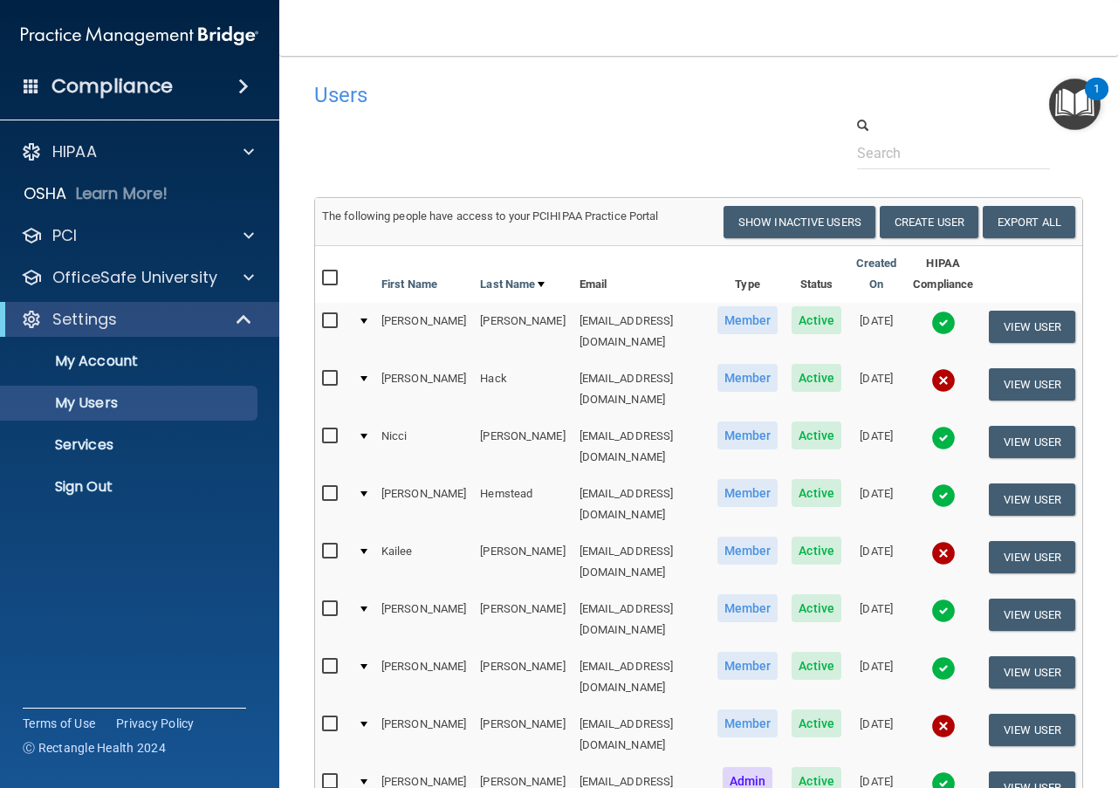
click at [935, 371] on img at bounding box center [944, 380] width 24 height 24
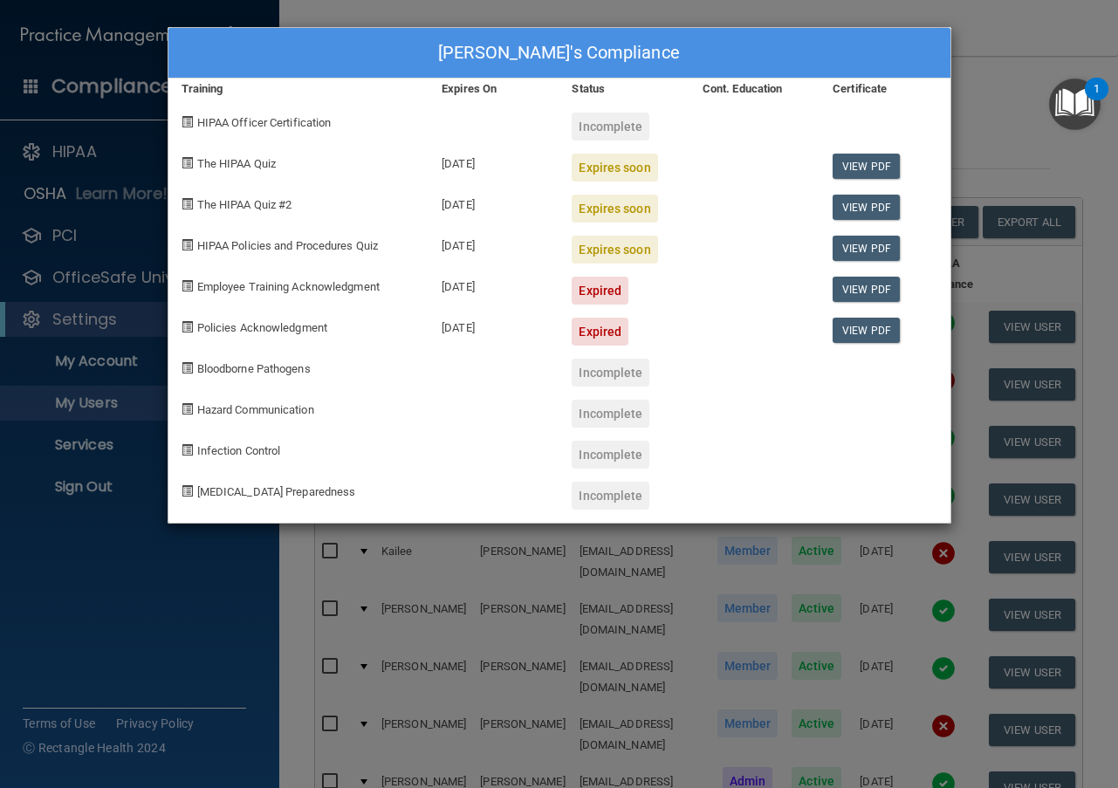
click at [978, 19] on div "[PERSON_NAME]'s Compliance Training Expires On Status Cont. Education Certifica…" at bounding box center [559, 394] width 1118 height 788
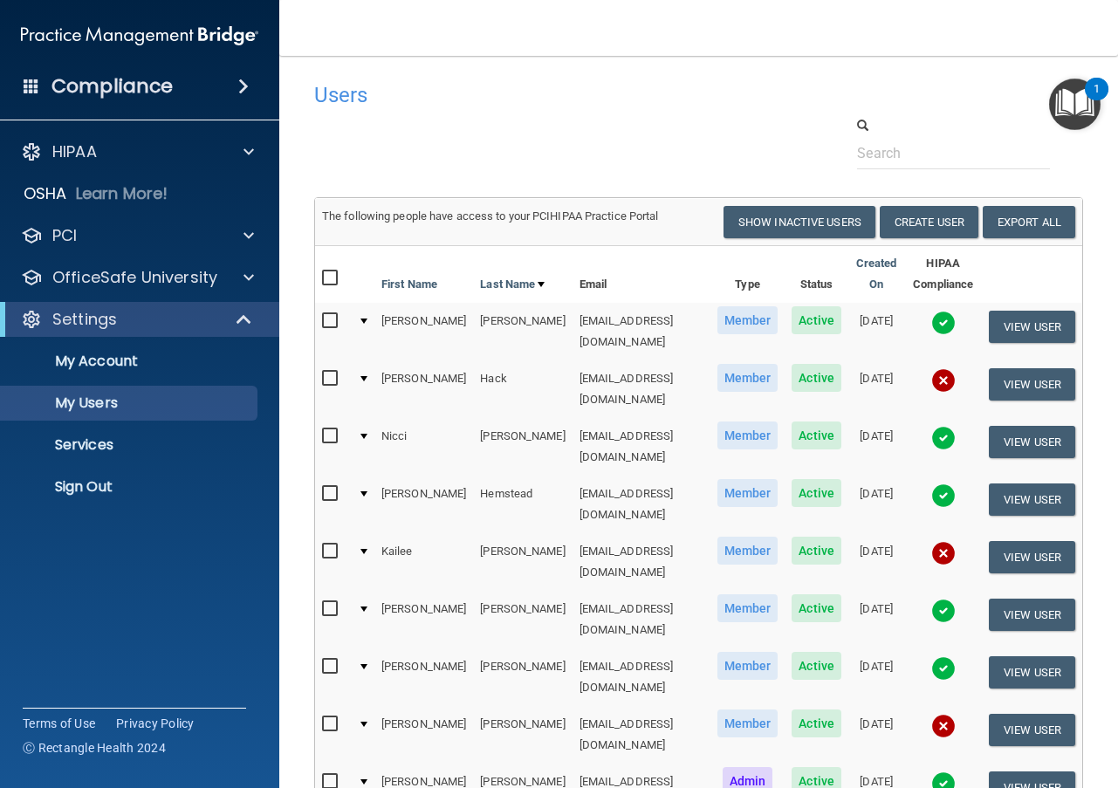
click at [245, 90] on span at bounding box center [243, 86] width 10 height 21
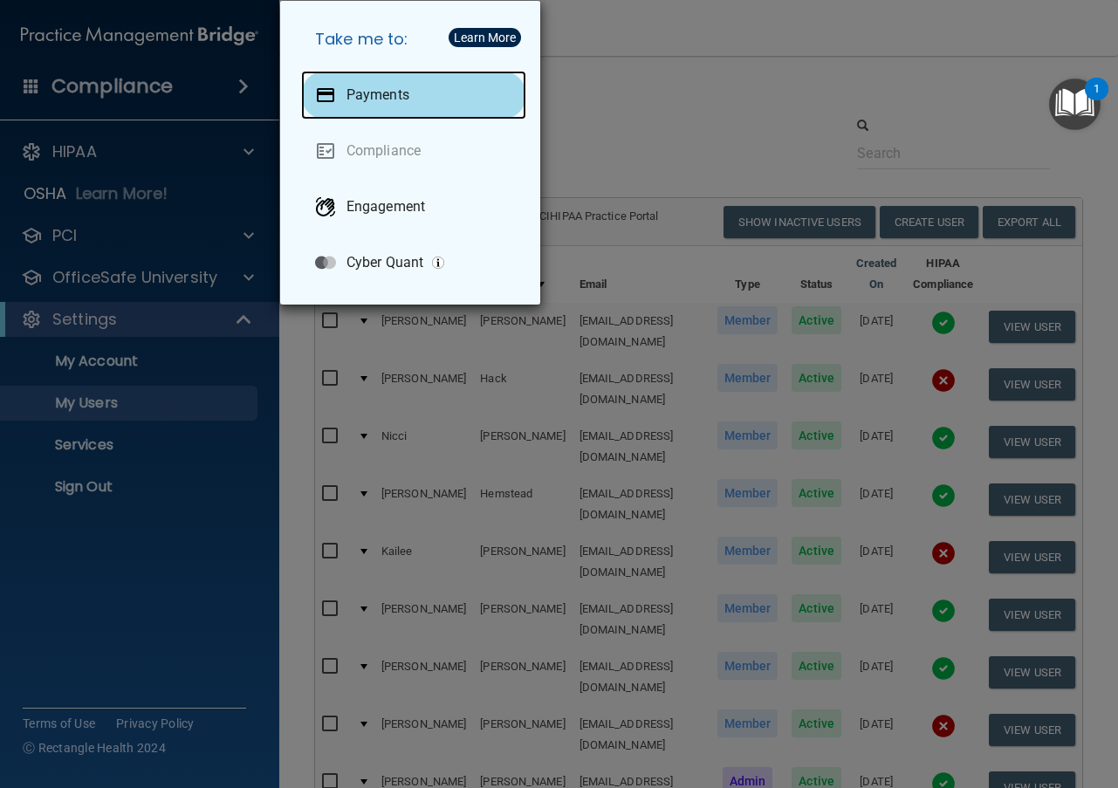
click at [391, 85] on div "Payments" at bounding box center [413, 95] width 225 height 49
